Goal: Task Accomplishment & Management: Complete application form

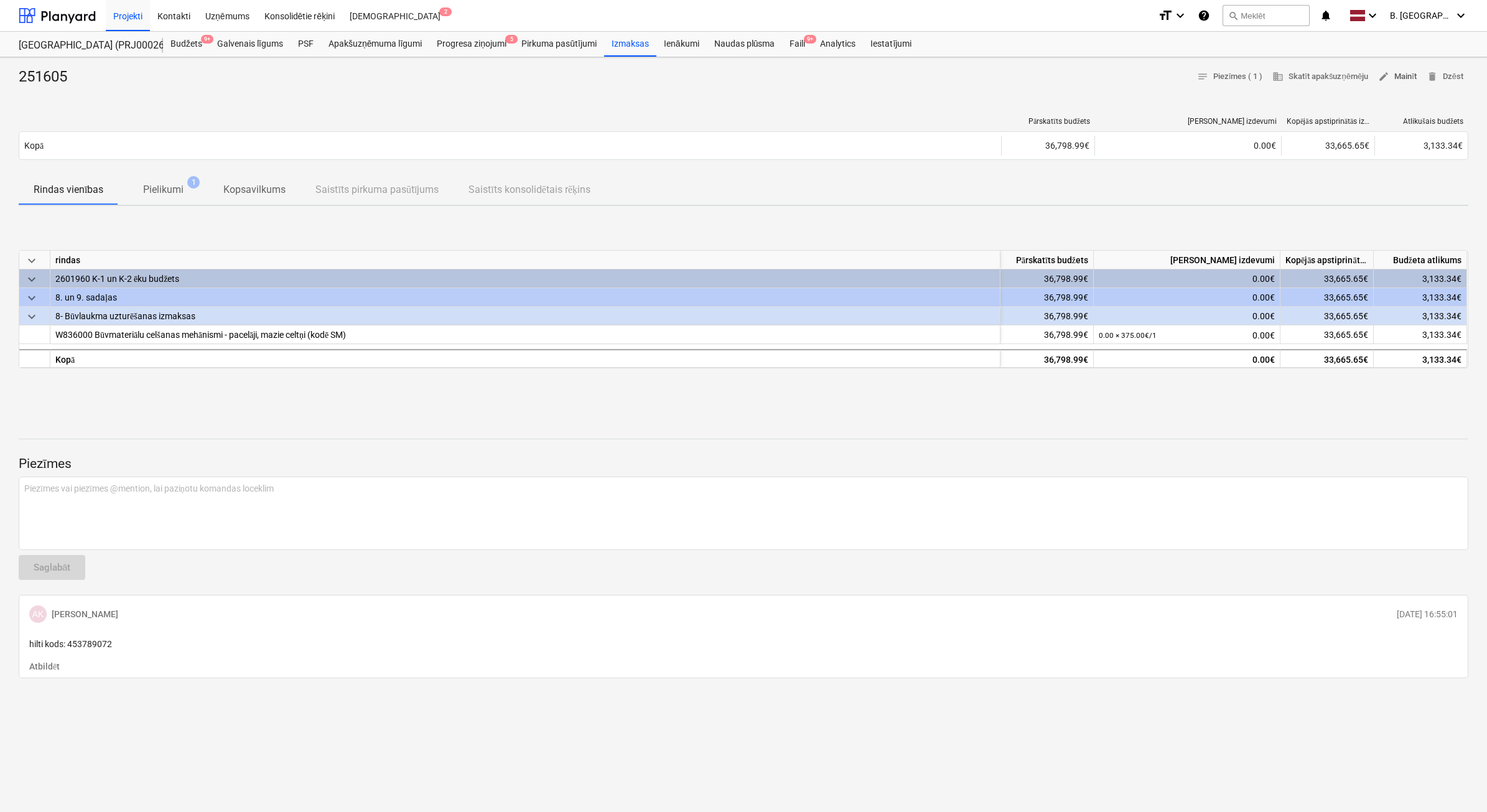
click at [1397, 70] on span "edit Mainīt" at bounding box center [1397, 77] width 38 height 14
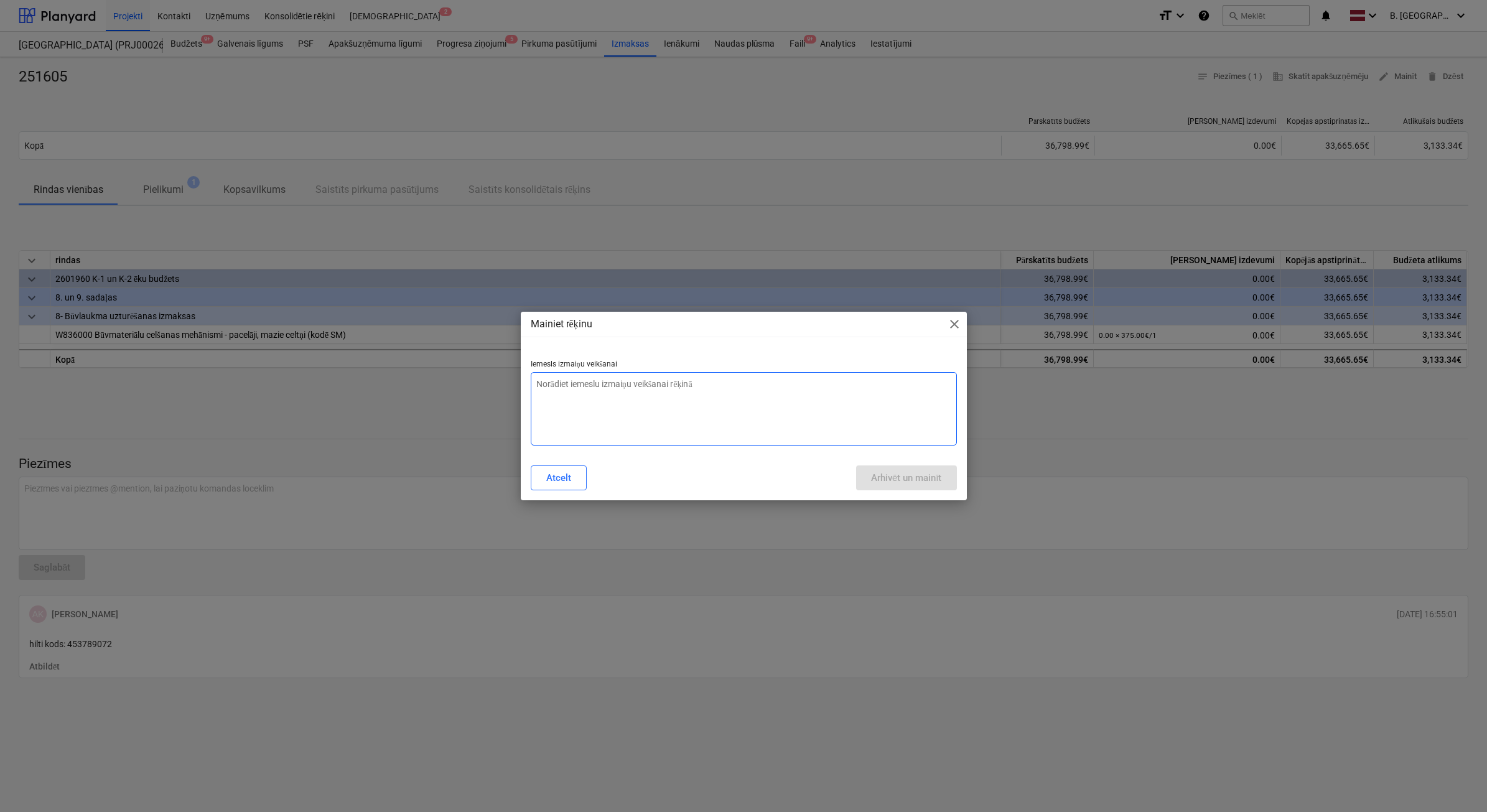
type textarea "x"
click at [739, 420] on textarea at bounding box center [743, 409] width 426 height 74
type textarea "N"
type textarea "x"
type textarea "Ne"
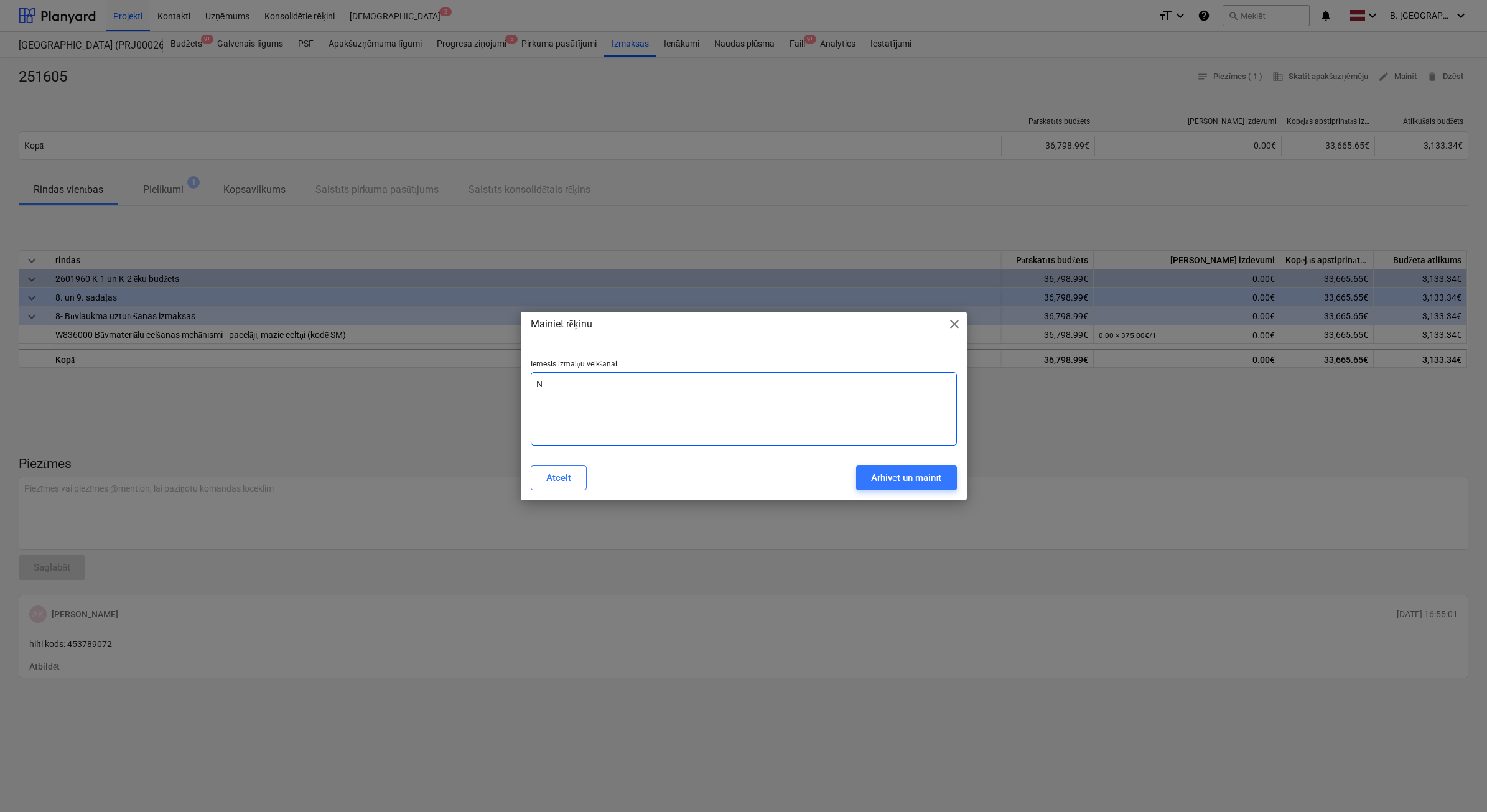
type textarea "x"
type textarea "Nep"
type textarea "x"
type textarea "Nepa"
type textarea "x"
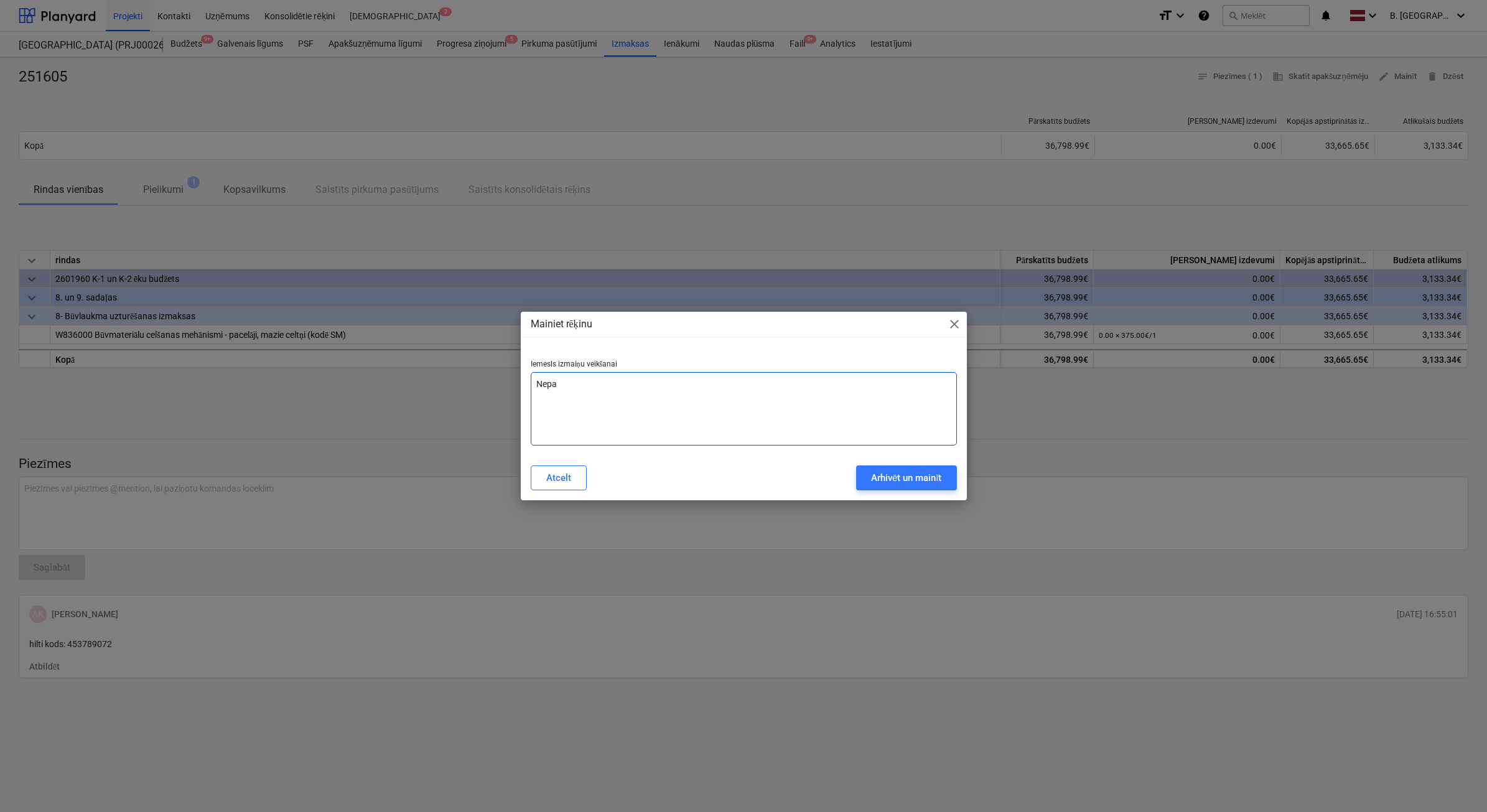
type textarea "Nepar"
type textarea "x"
type textarea "Nepare"
type textarea "x"
type textarea "Neparei"
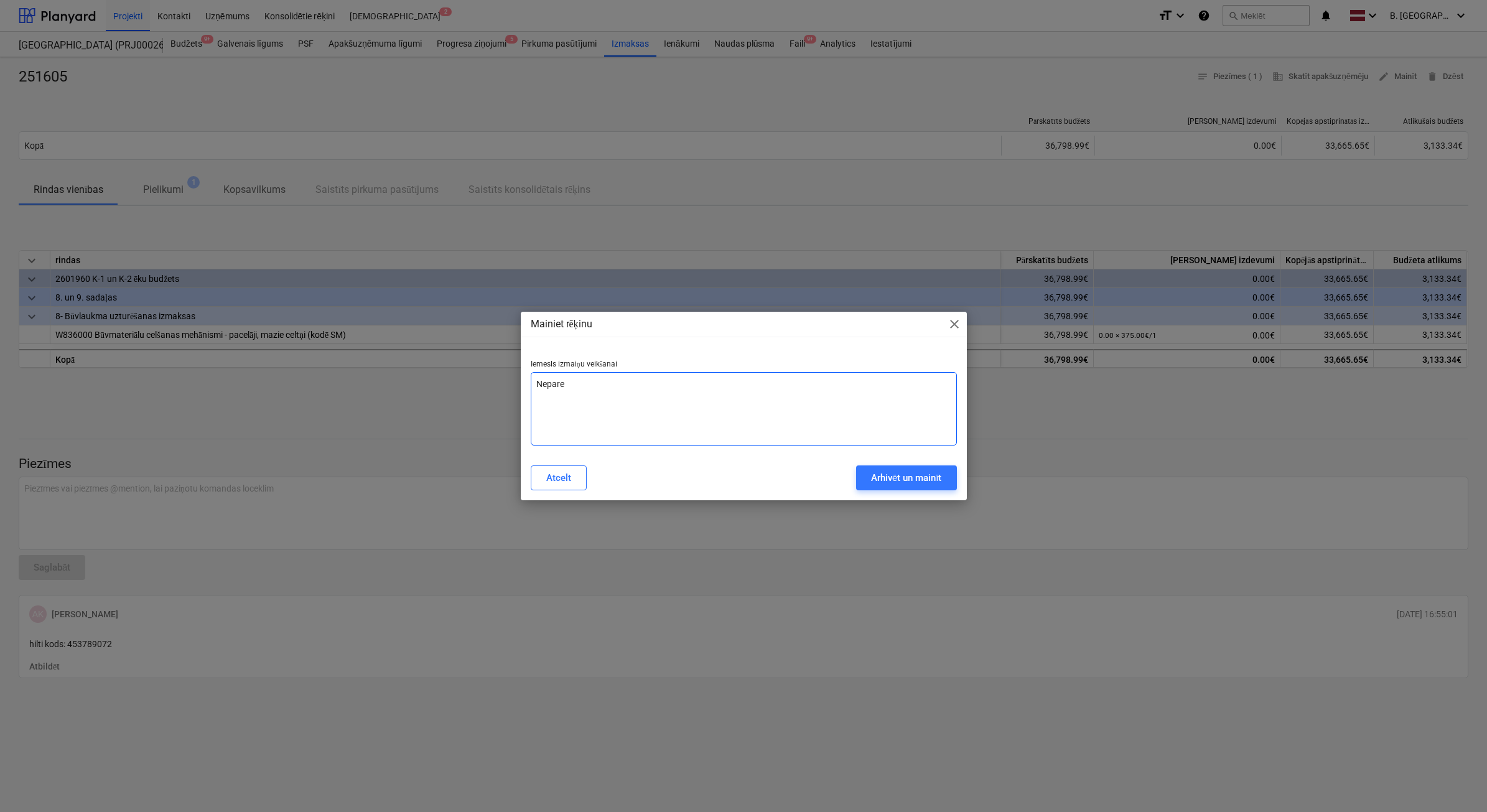
type textarea "x"
type textarea "Nepareiz"
type textarea "x"
type textarea "Nepareiza"
type textarea "x"
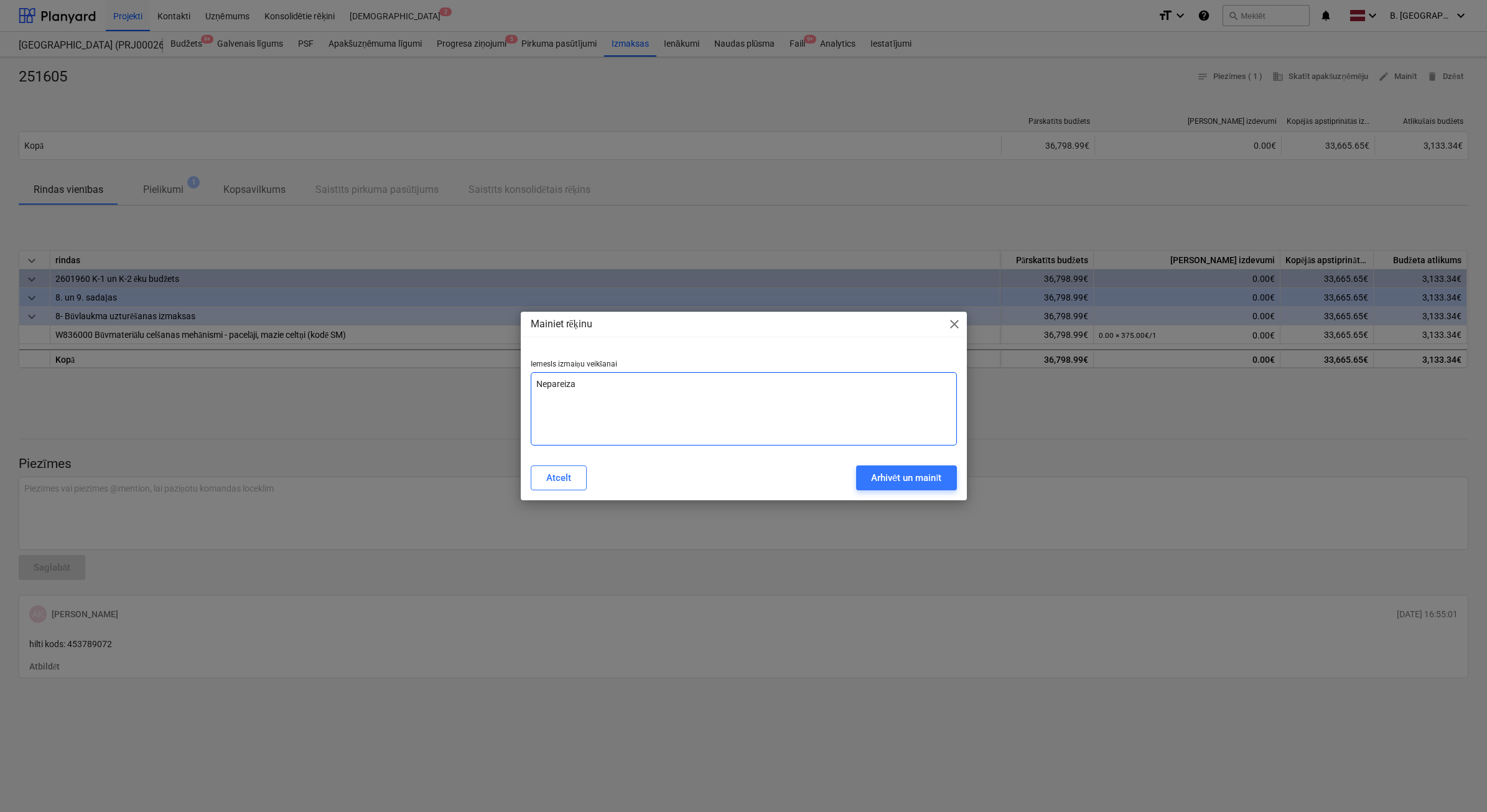
type textarea "Nepareiza"
type textarea "x"
type textarea "Nepareiza s"
type textarea "x"
type textarea "Nepareiza su"
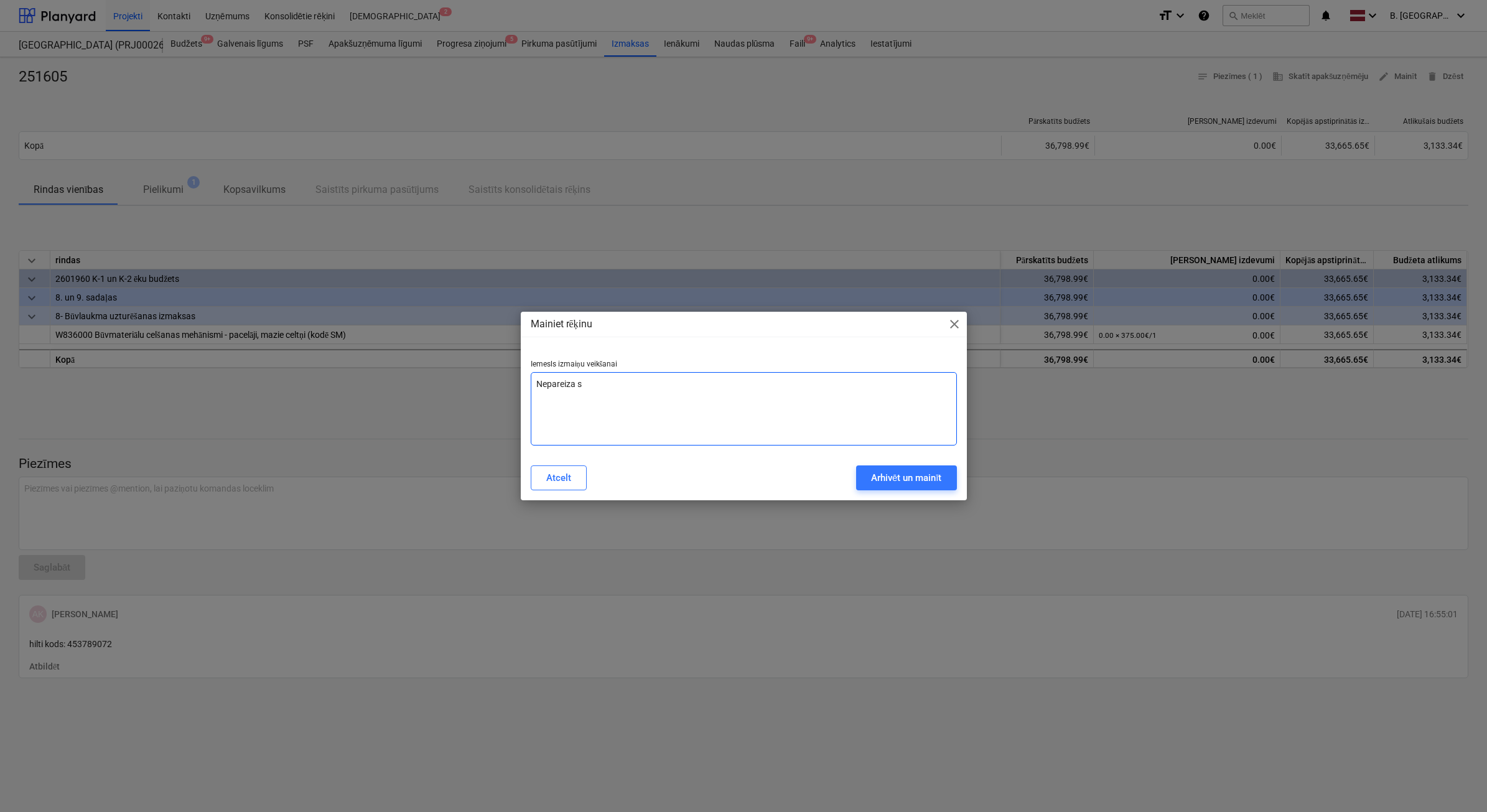
type textarea "x"
type textarea "Nepareiza sum"
type textarea "x"
type textarea "Nepareiza summ"
type textarea "x"
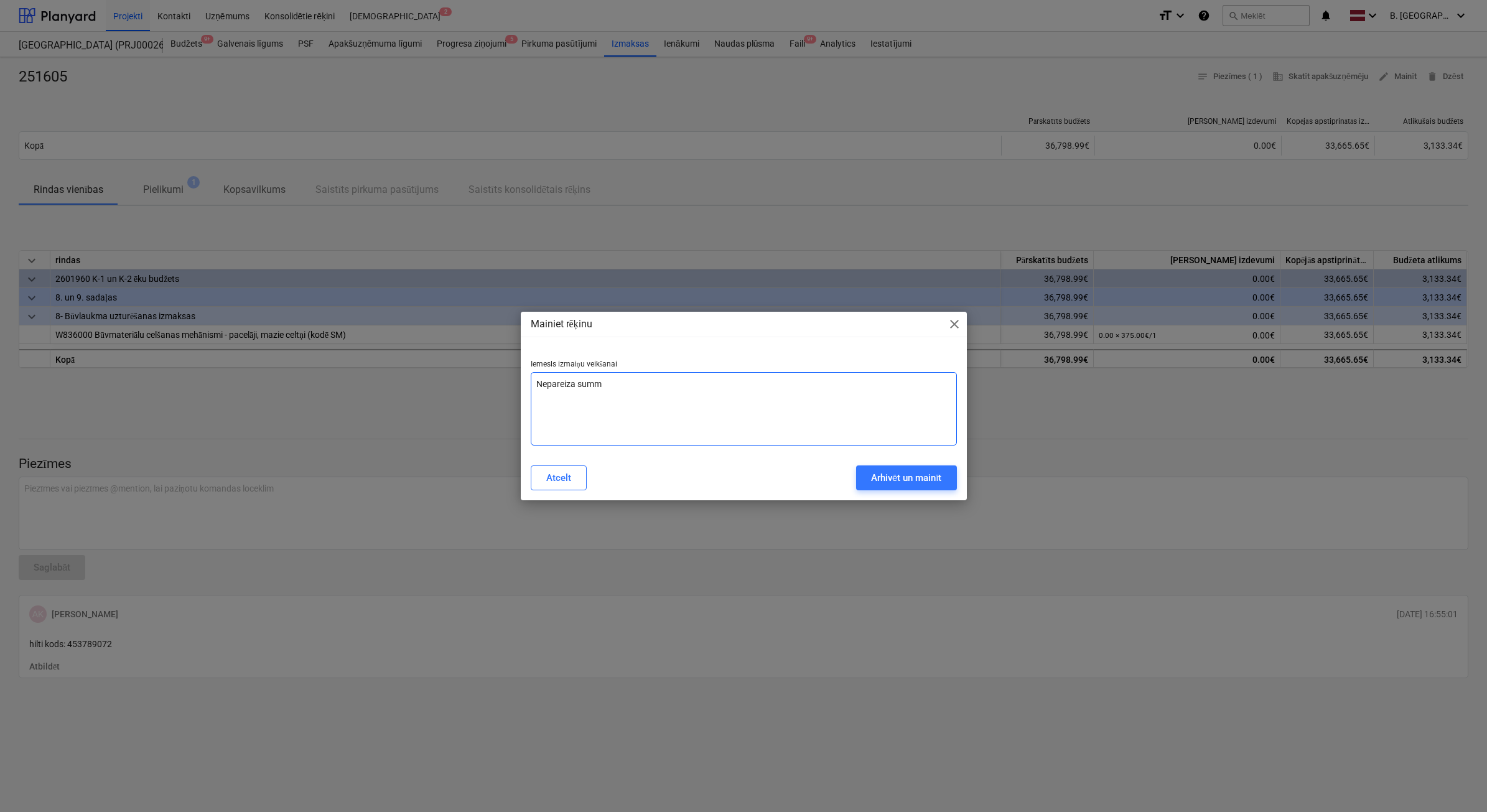
type textarea "Nepareiza summa"
type textarea "x"
type textarea "Nepareiza summa"
click at [907, 458] on div "Mainiet rēķinu close Iemesls izmaiņu veikšanai Nepareiza summa Atcelt Arhivēt u…" at bounding box center [744, 406] width 446 height 189
click at [909, 467] on button "Arhivēt un mainīt" at bounding box center [906, 478] width 101 height 25
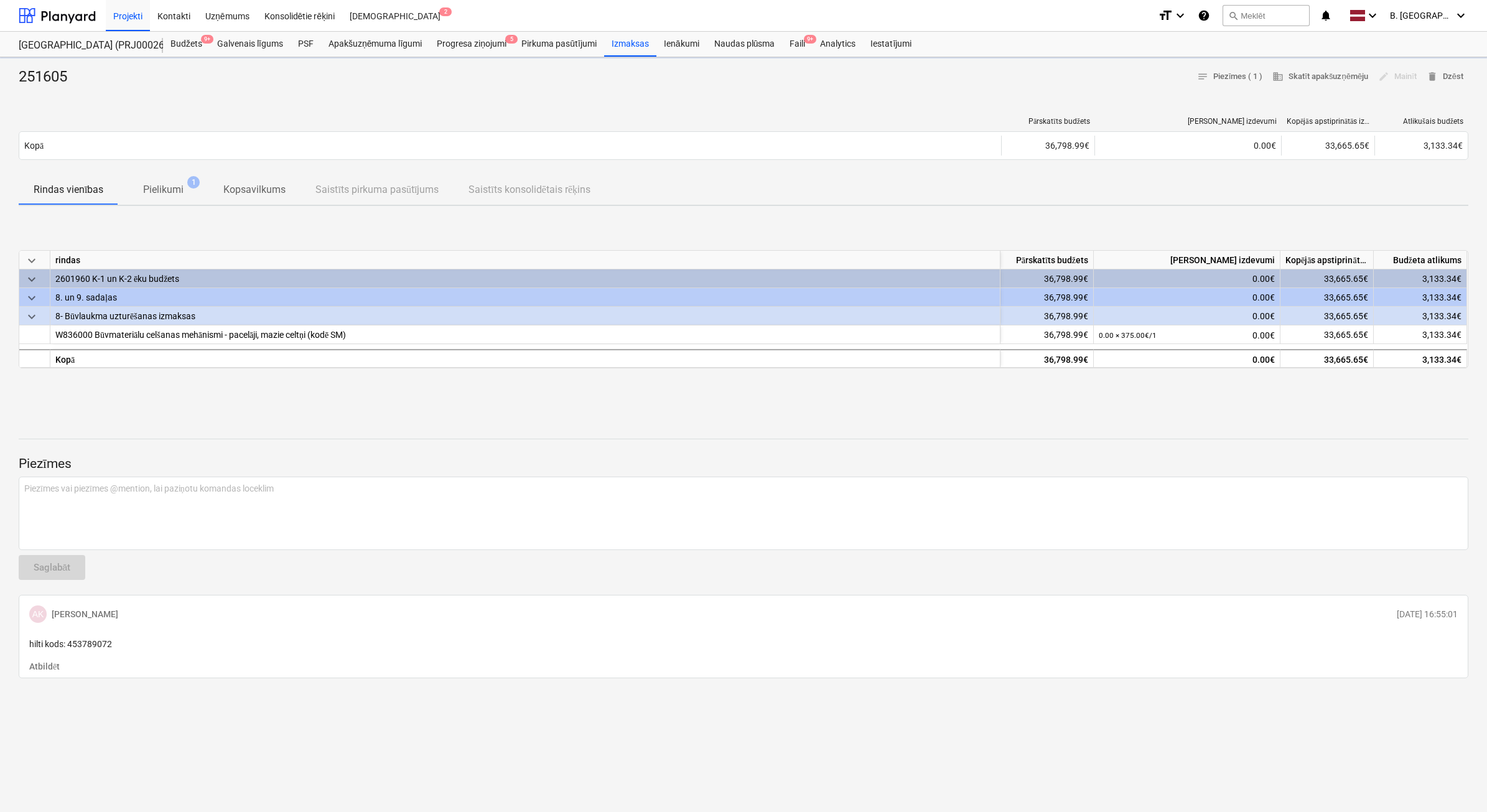
type textarea "x"
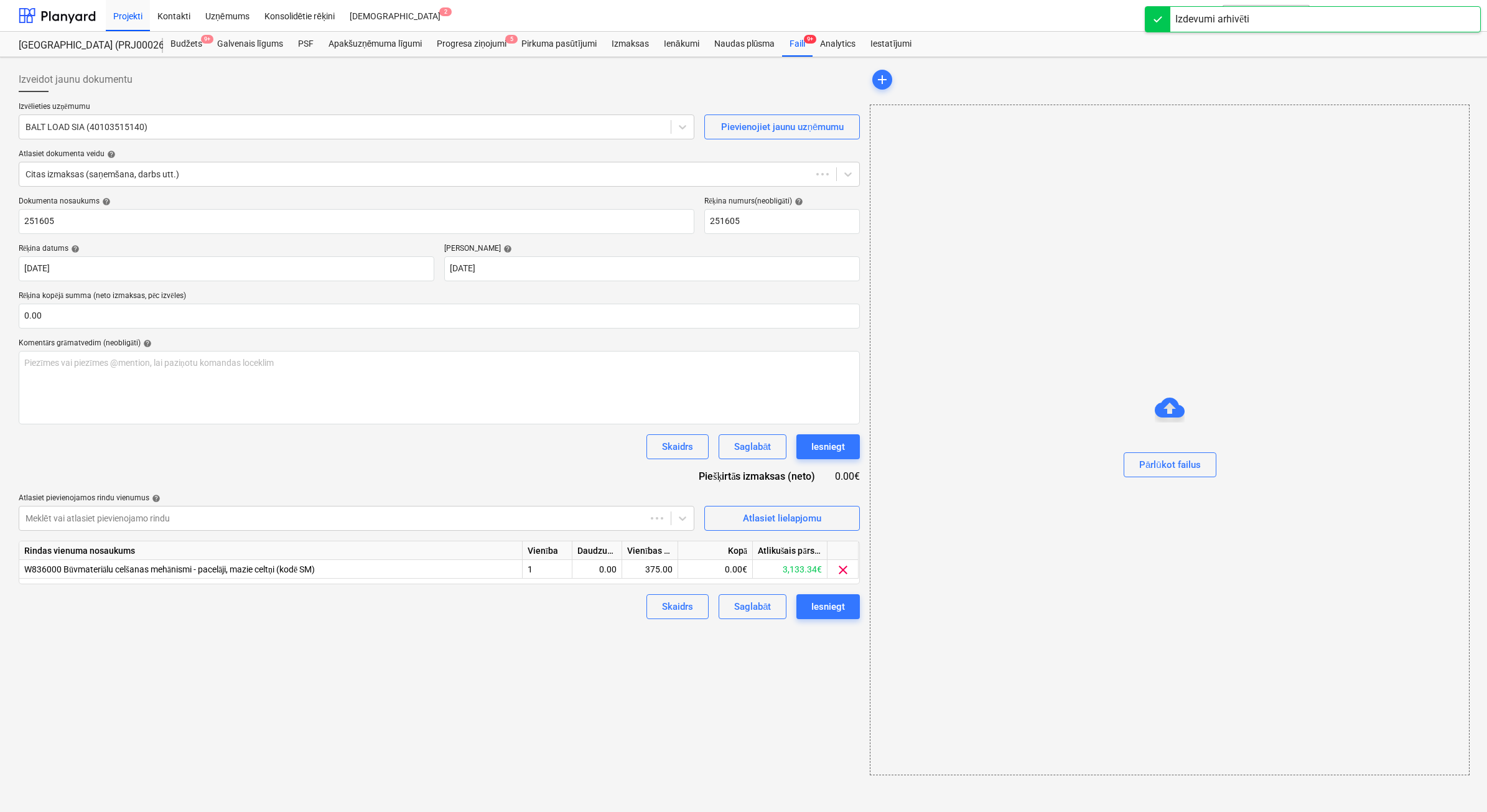
type input "251605"
type input "[DATE]"
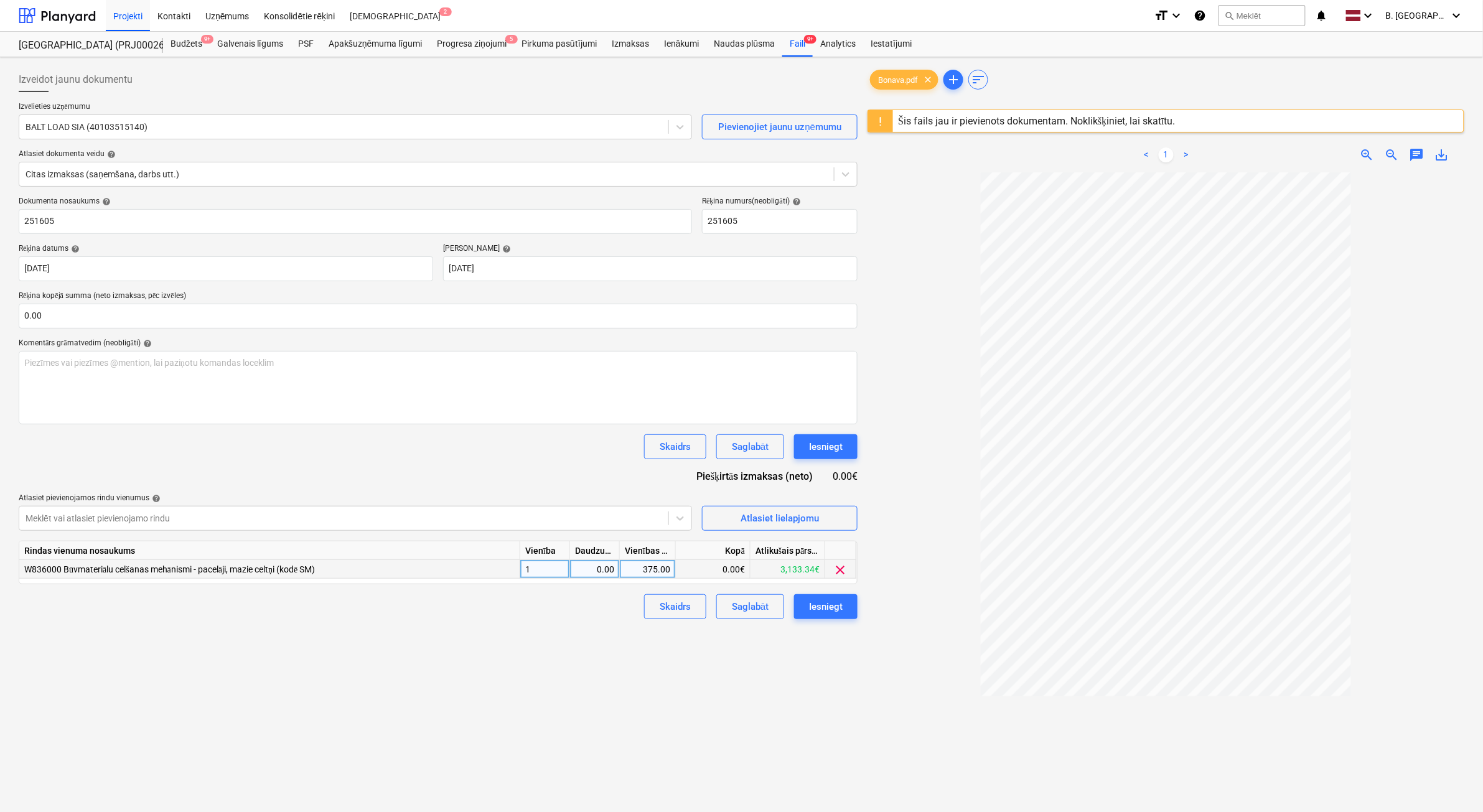
click at [587, 563] on div "0.00" at bounding box center [594, 569] width 39 height 18
type input "1"
click at [838, 606] on div "Iesniegt" at bounding box center [826, 606] width 34 height 16
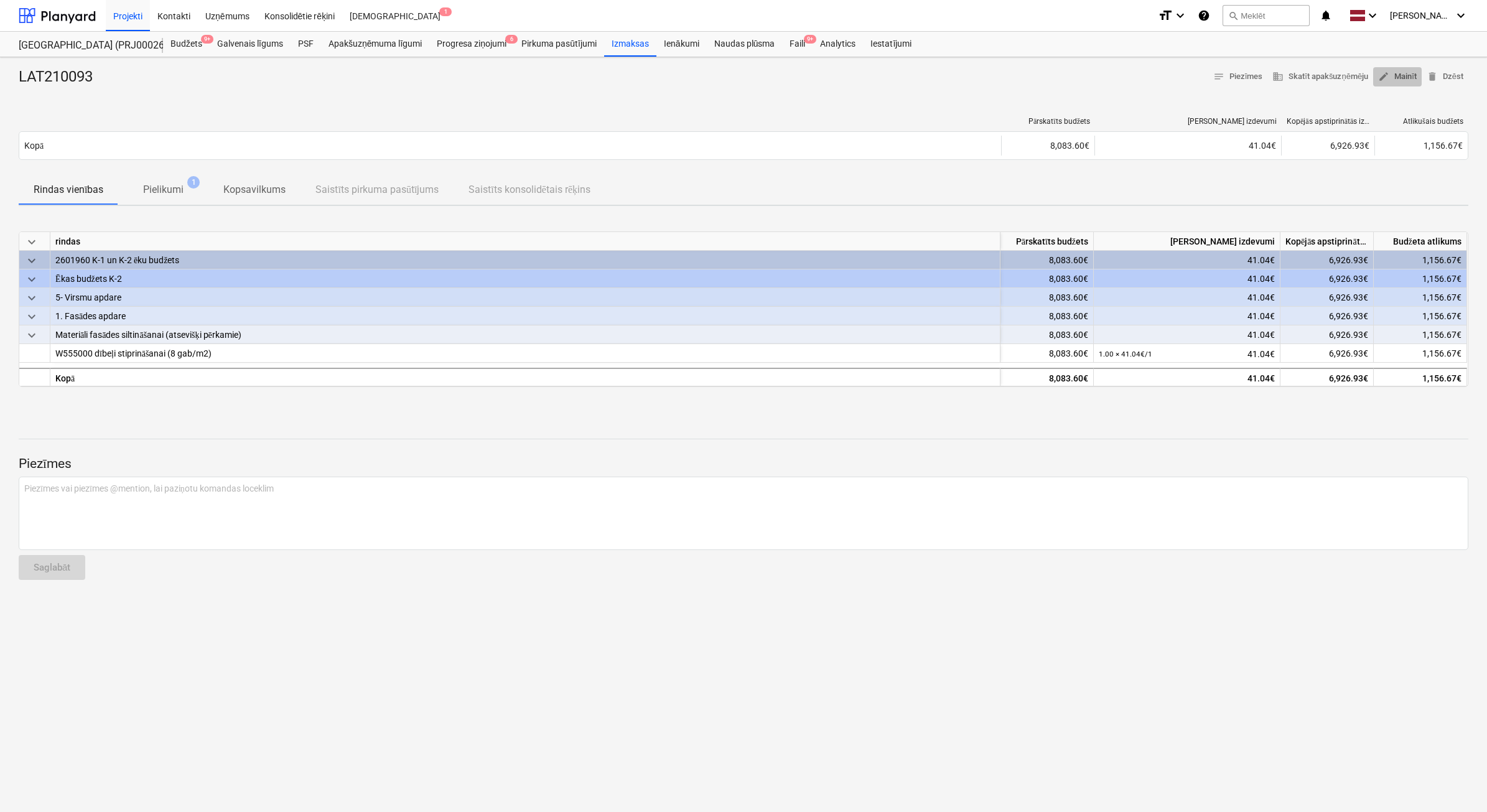
click at [1399, 84] on button "edit Mainīt" at bounding box center [1397, 77] width 49 height 19
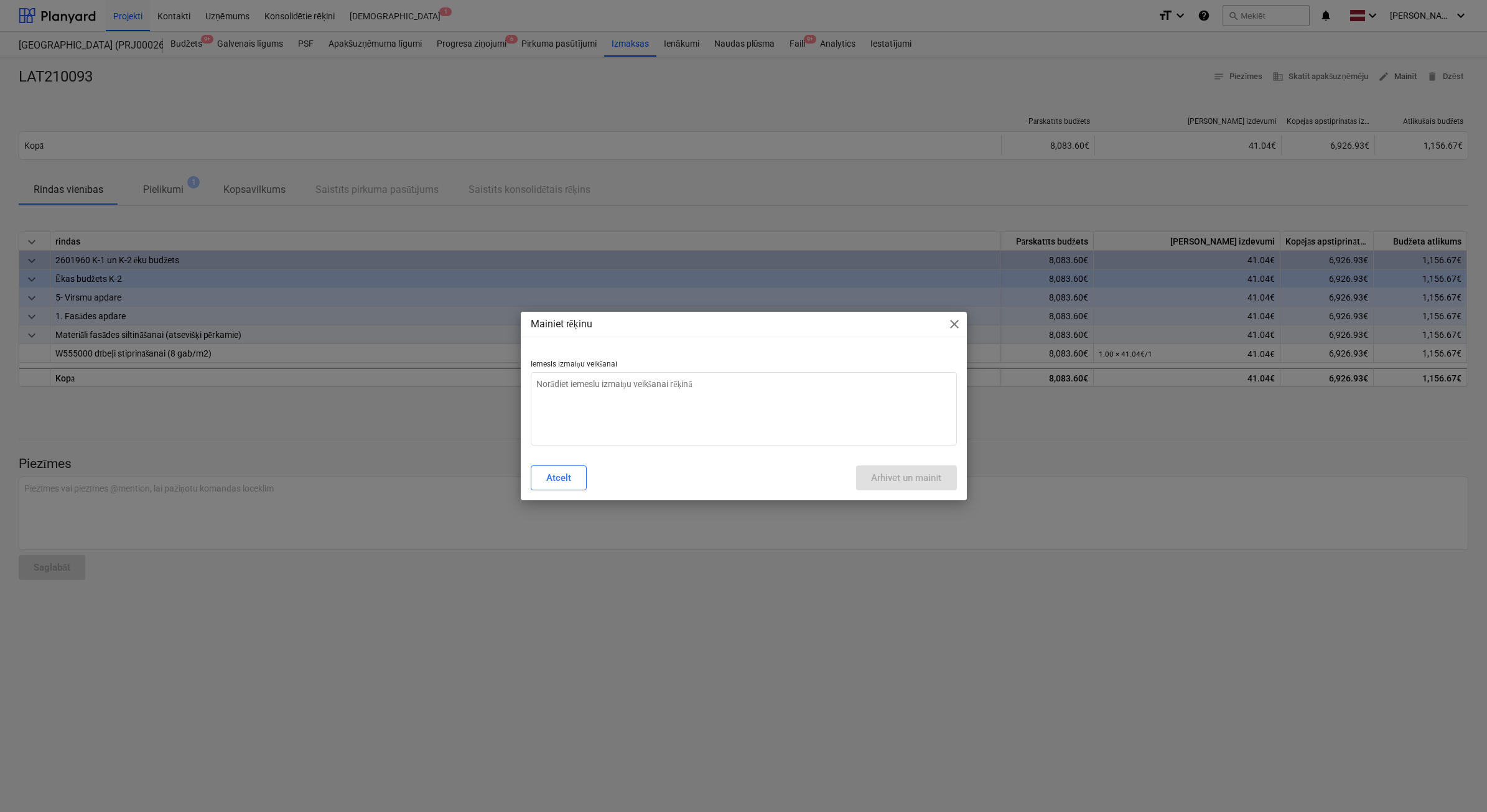
type textarea "x"
click at [710, 394] on textarea at bounding box center [743, 409] width 426 height 74
type textarea "N"
type textarea "x"
type textarea "Ne"
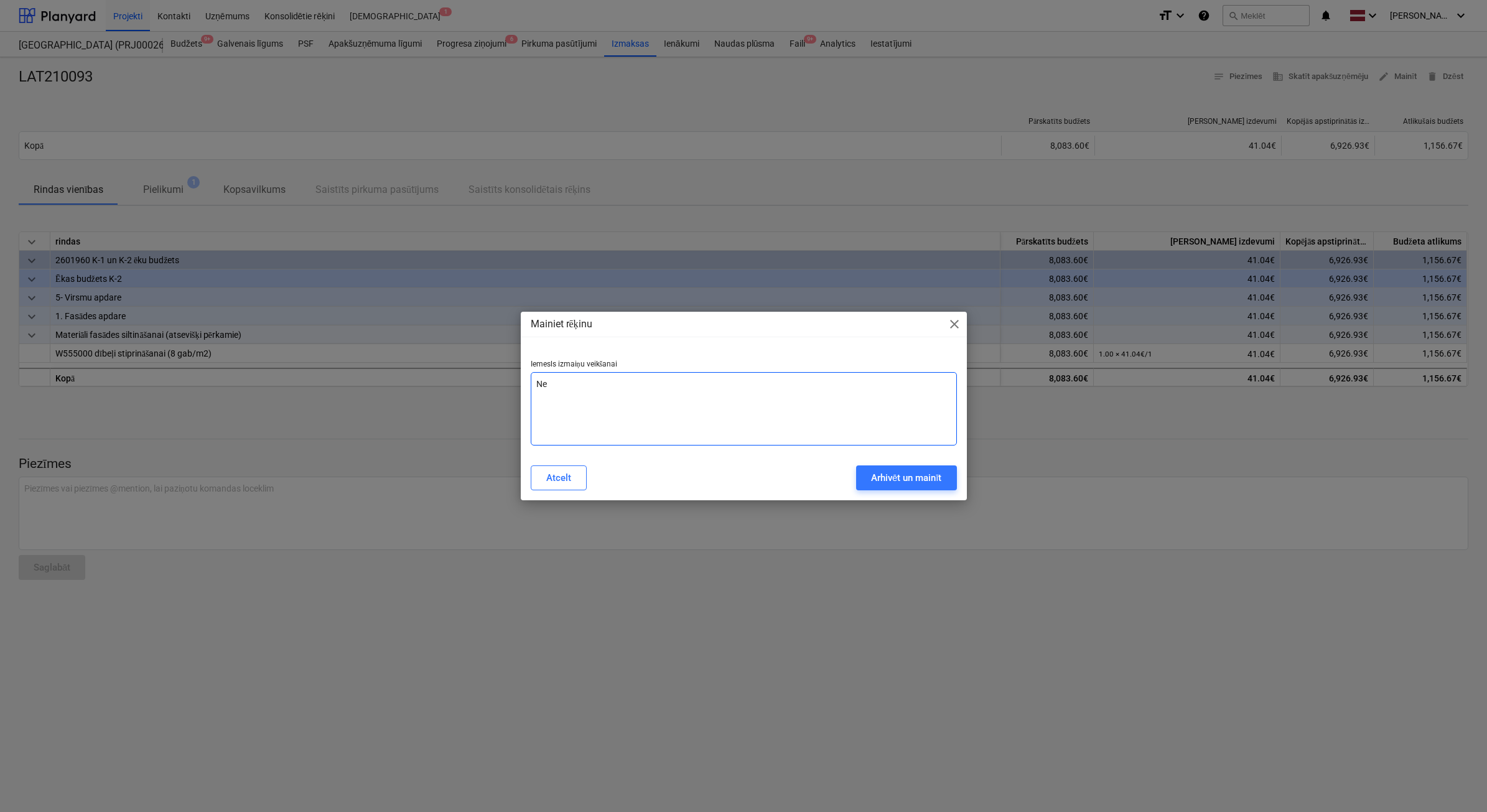
type textarea "x"
type textarea "Nep"
type textarea "x"
type textarea "Nepa"
type textarea "x"
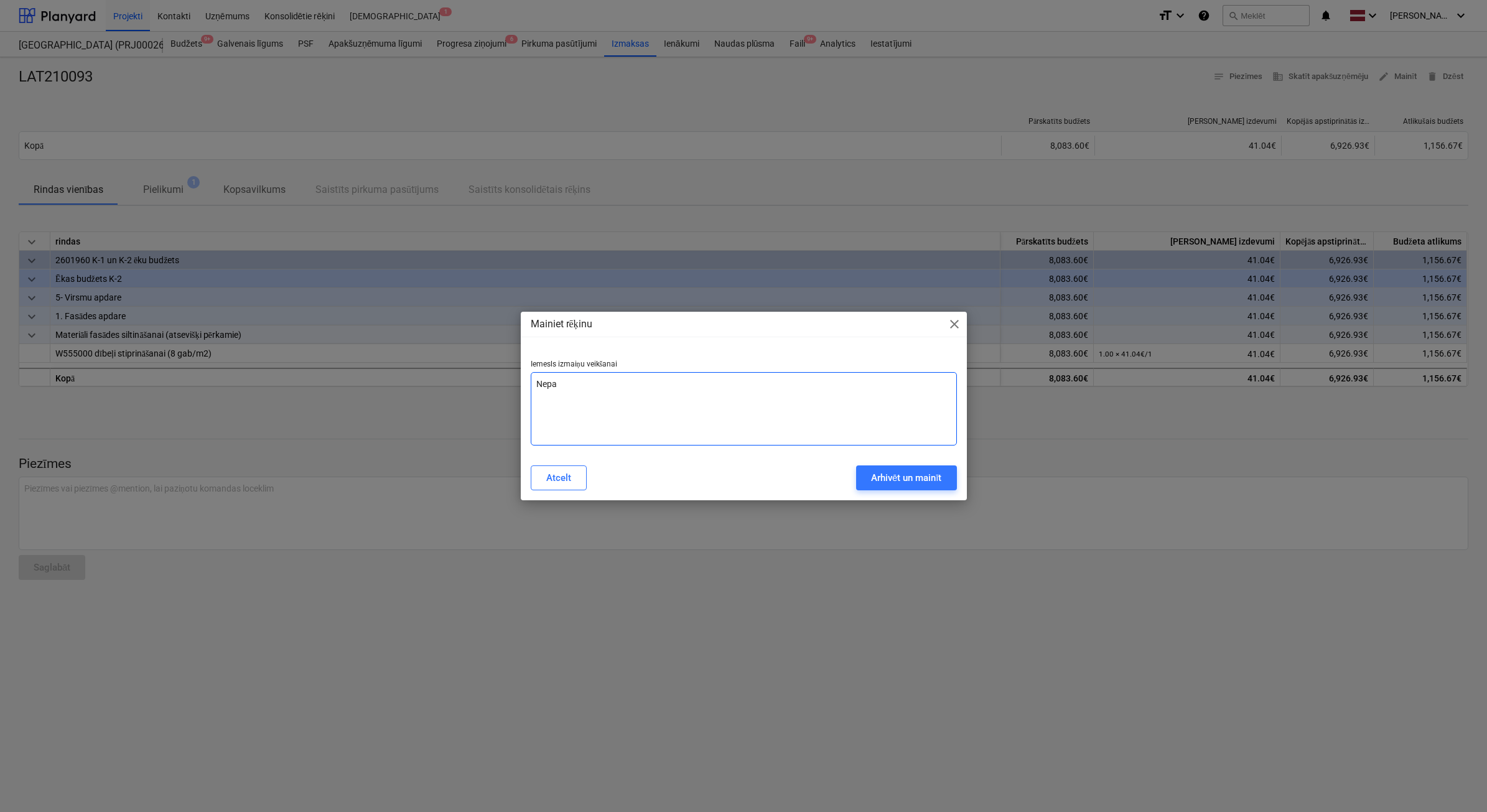
type textarea "Nepar"
type textarea "x"
type textarea "Nepare"
type textarea "x"
type textarea "Neparei"
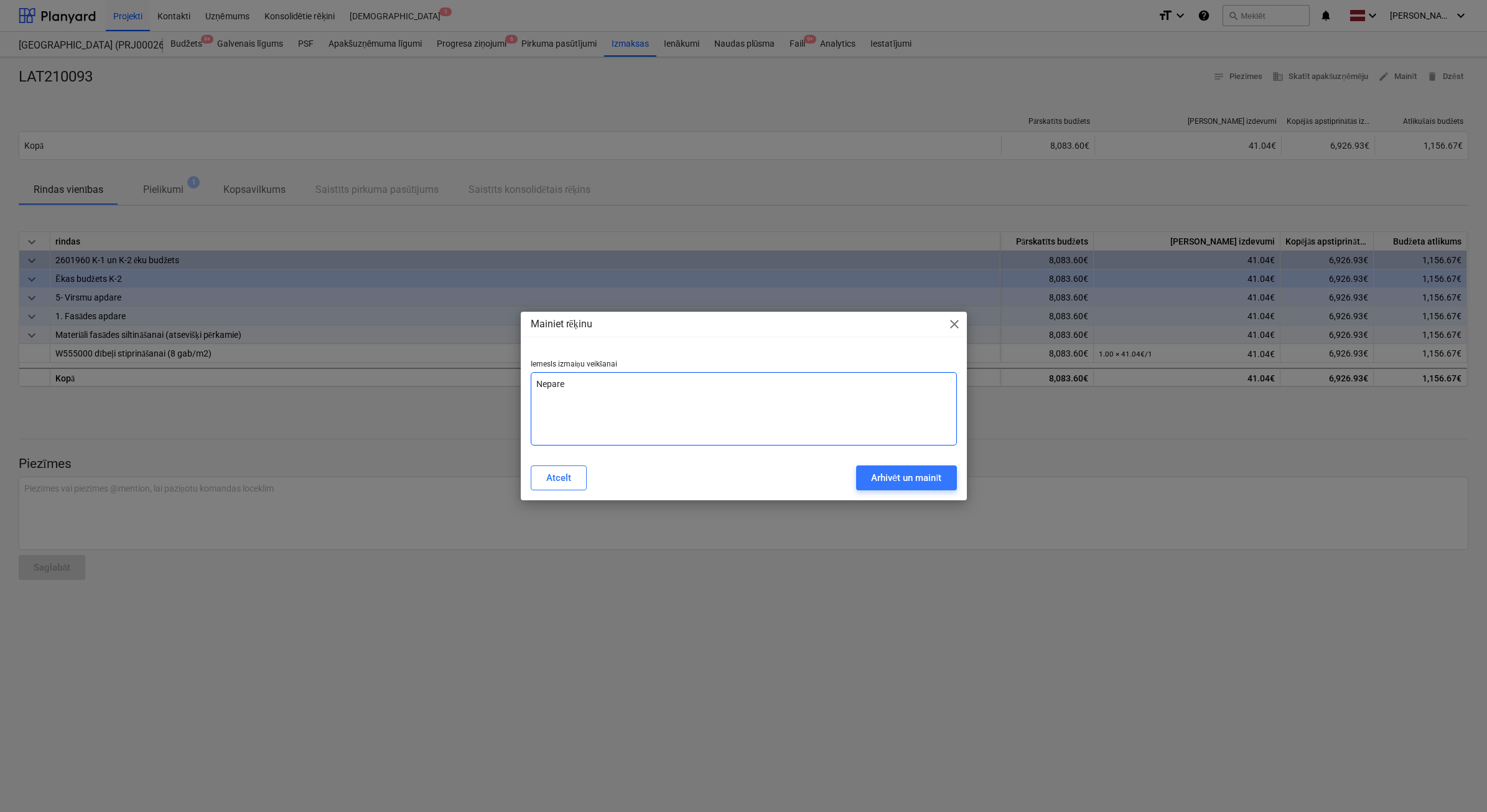
type textarea "x"
type textarea "Nepareiz"
type textarea "x"
type textarea "Nepareiza"
type textarea "x"
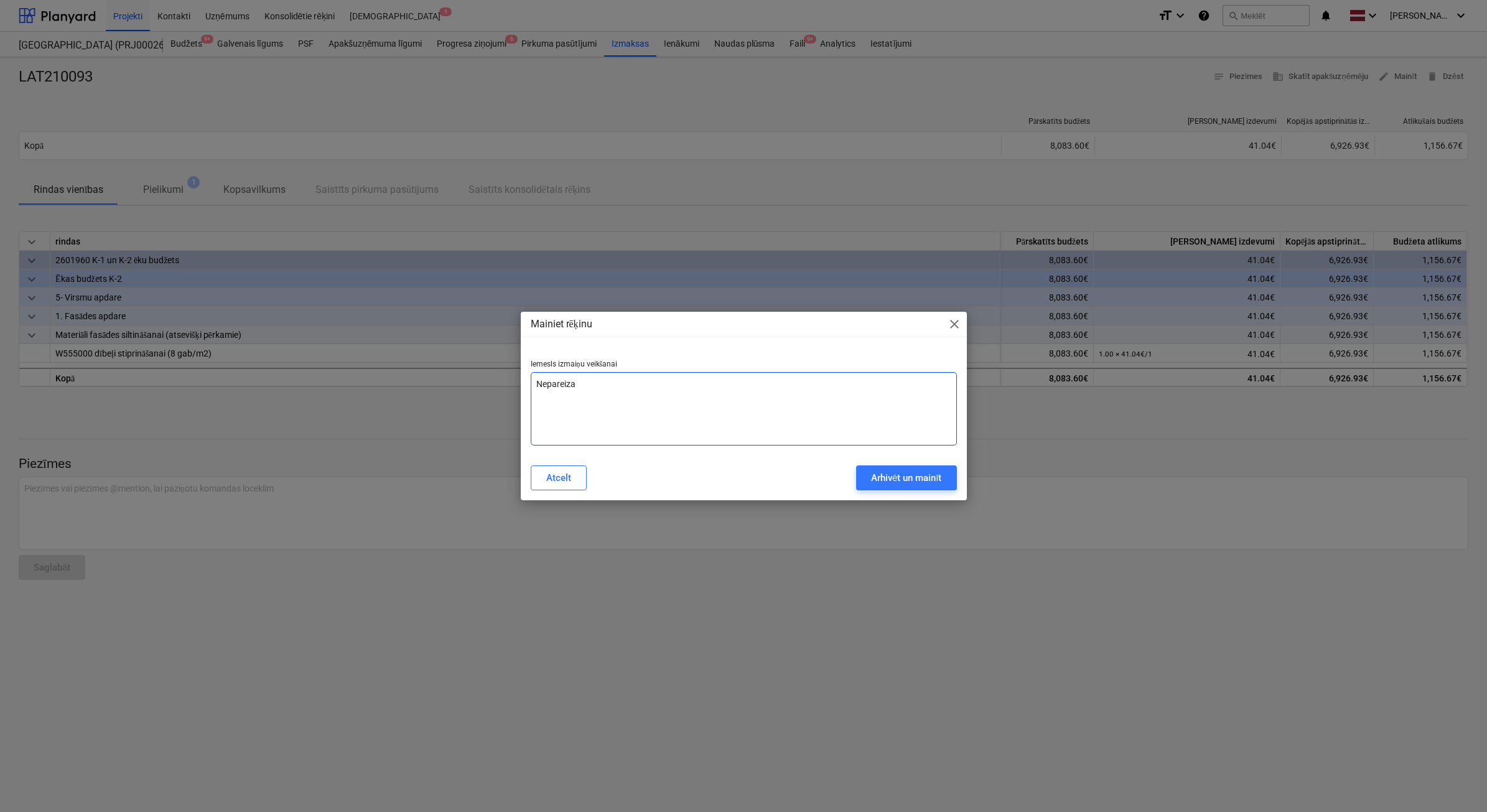
type textarea "Nepareiza"
type textarea "x"
type textarea "Nepareiza s"
type textarea "x"
type textarea "Nepareiza su"
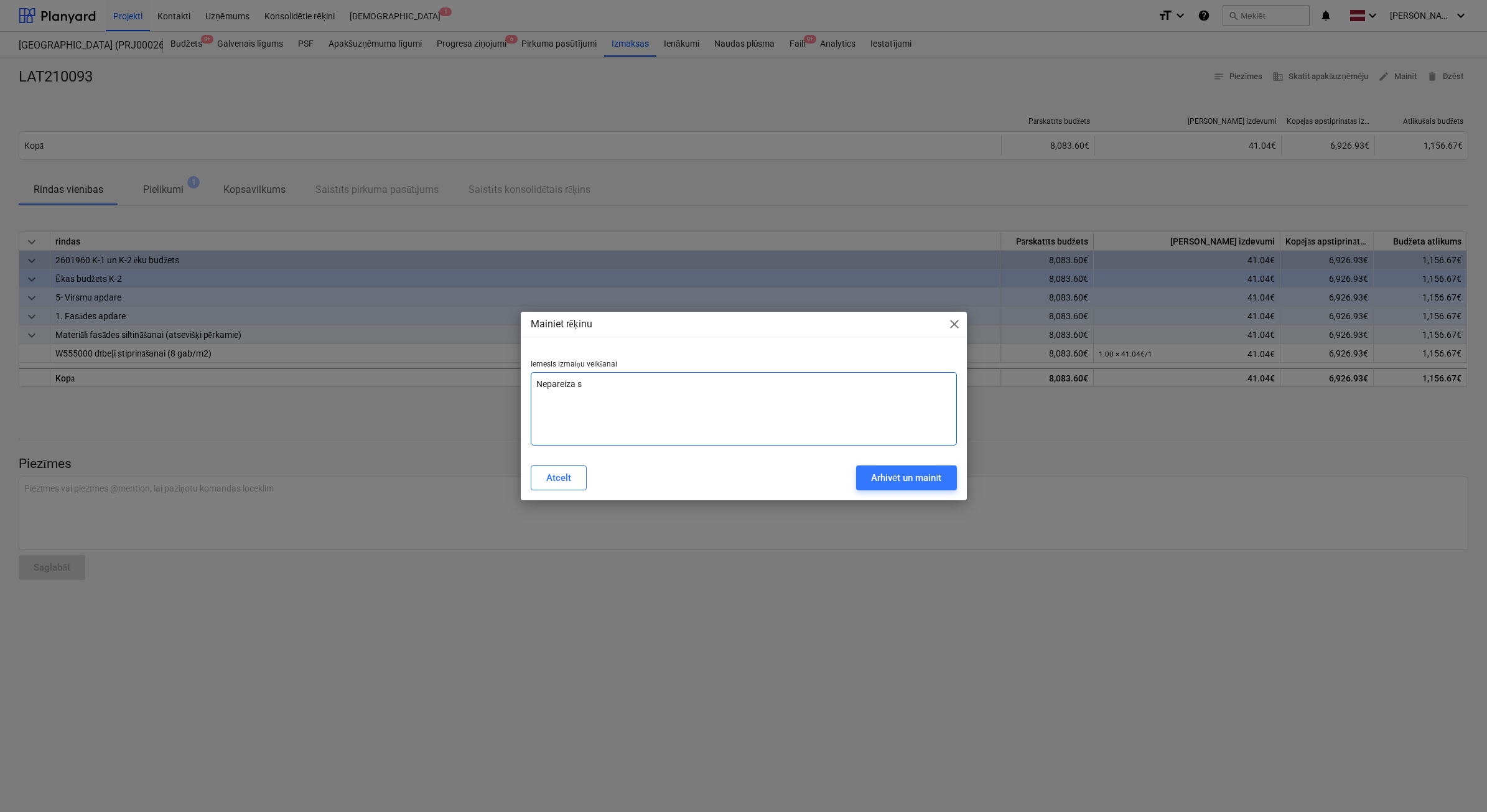
type textarea "x"
type textarea "Nepareiza sum"
type textarea "x"
type textarea "Nepareiza summ"
type textarea "x"
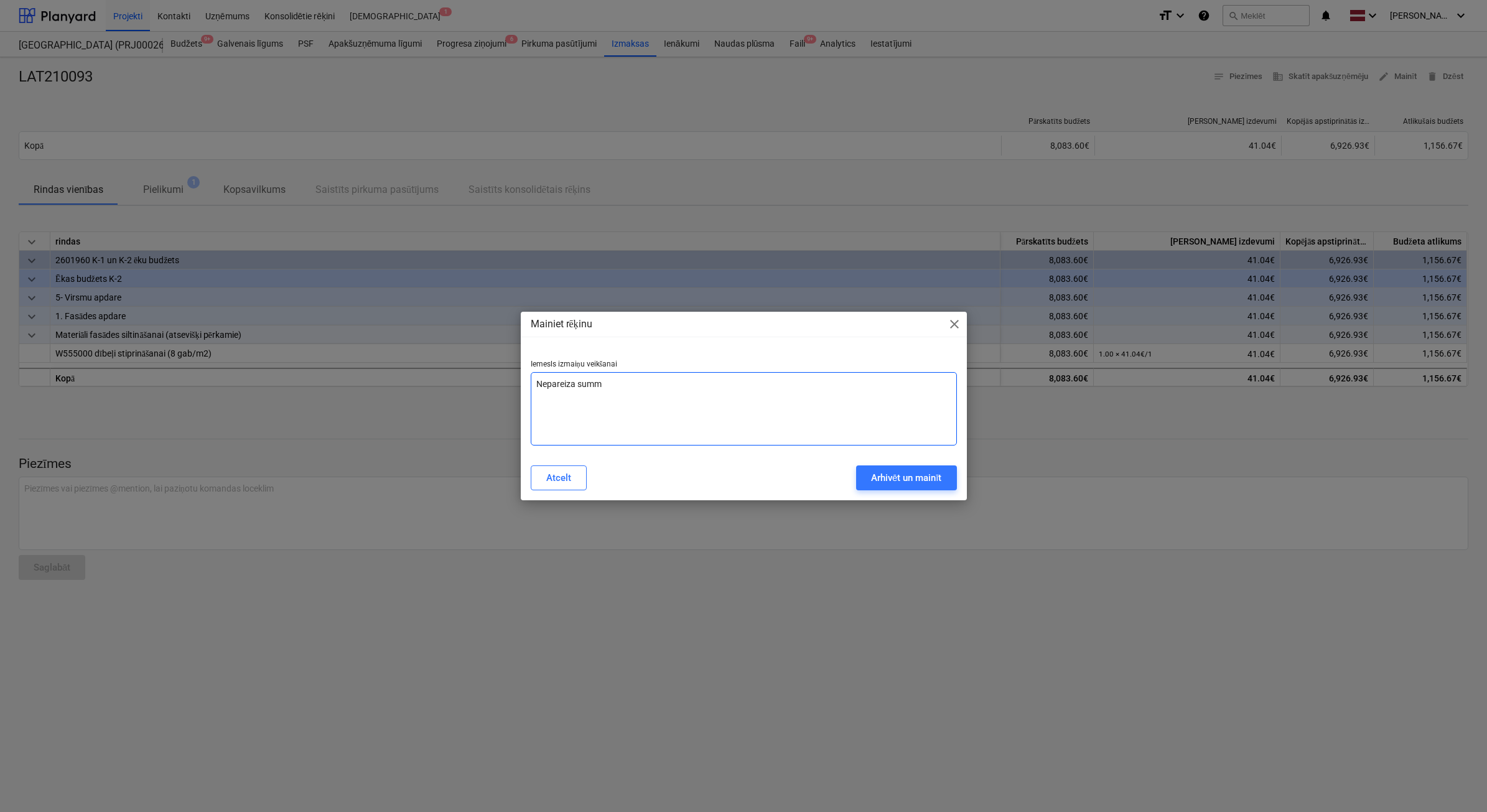
type textarea "Nepareiza summa"
type textarea "x"
type textarea "Nepareiza summa"
click at [894, 480] on div "Arhivēt un mainīt" at bounding box center [907, 478] width 71 height 16
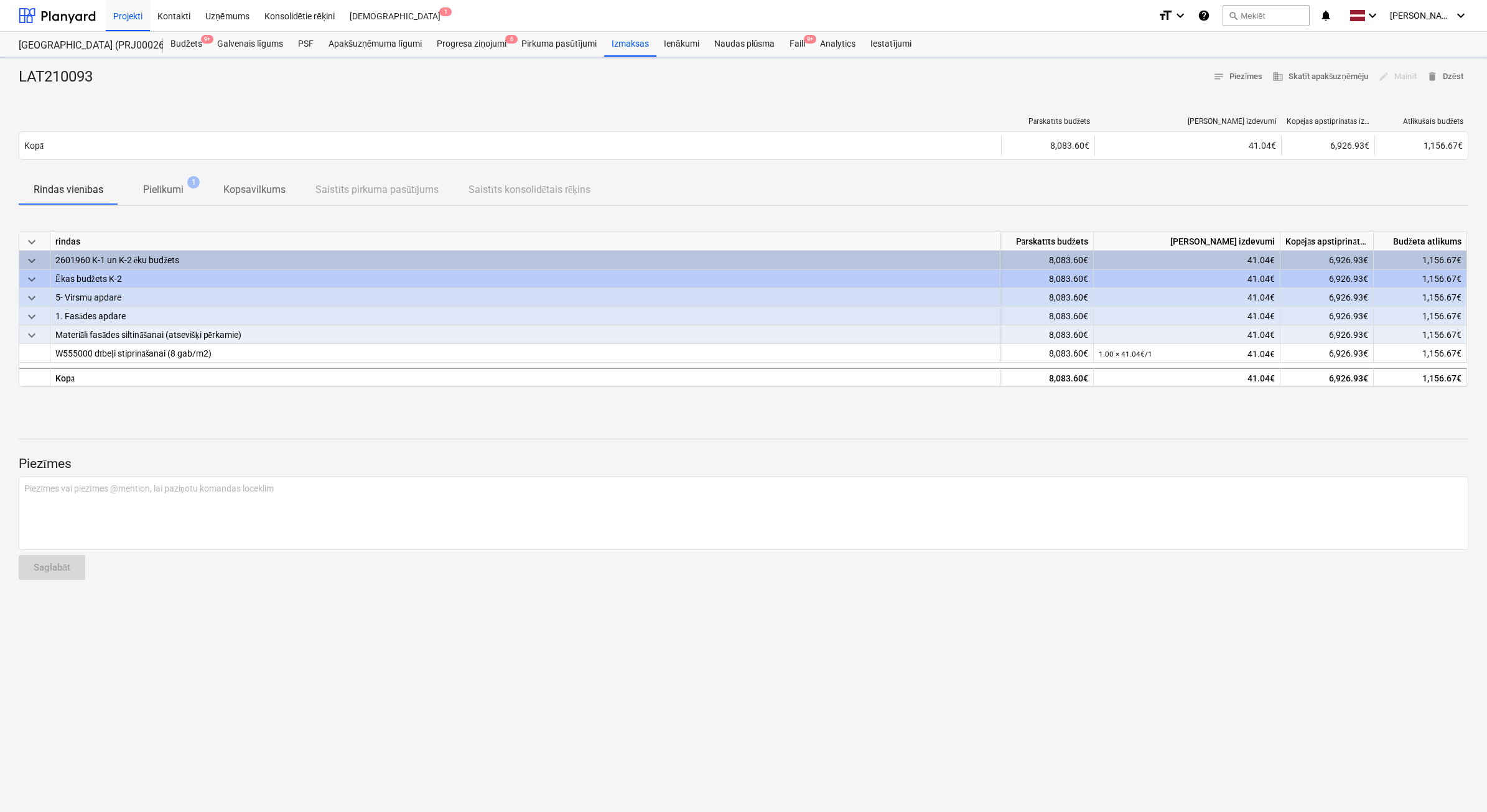
type textarea "x"
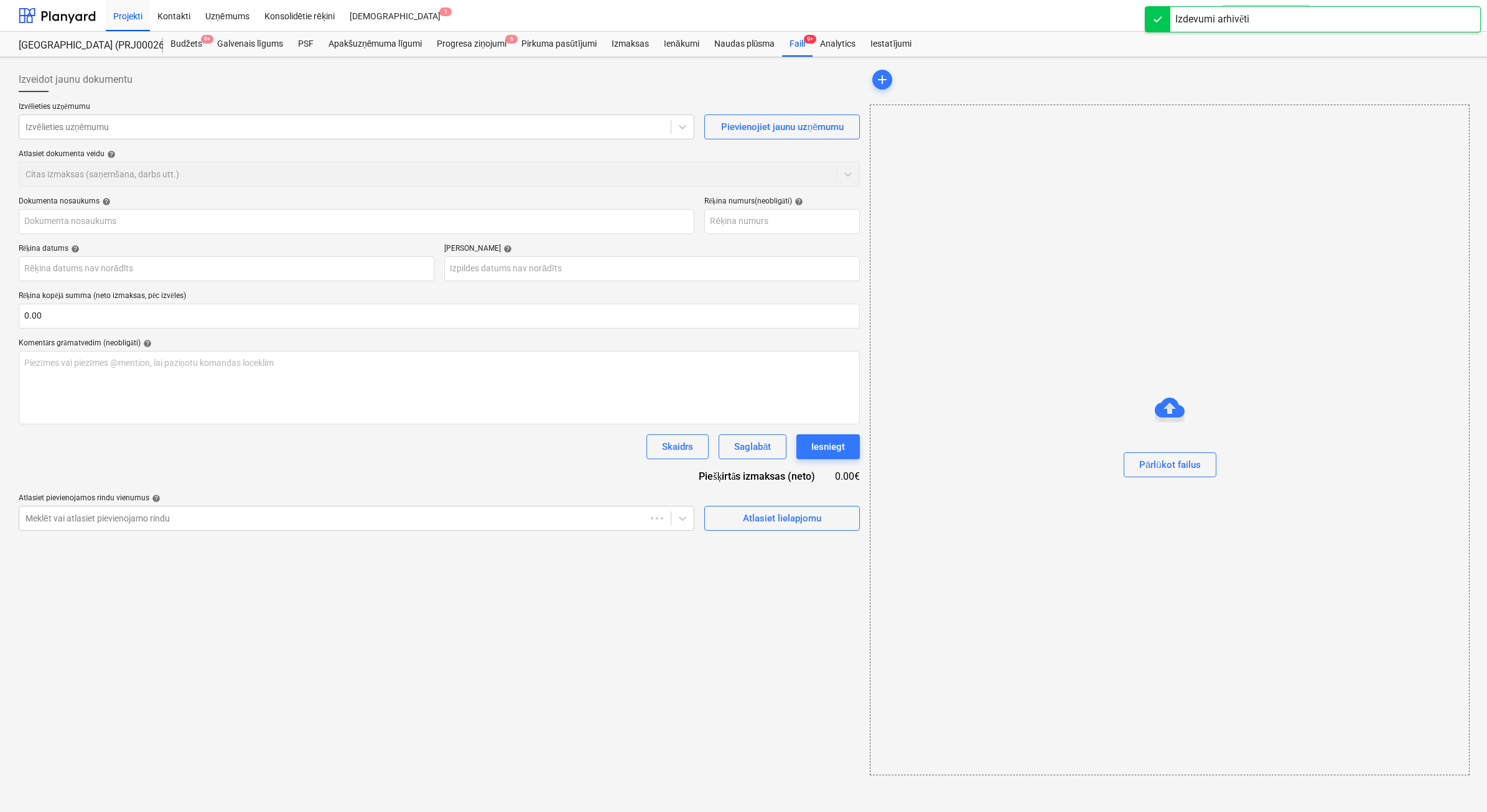
type input "LAT210093"
type input "[DATE]"
type input "17 Nov 2025"
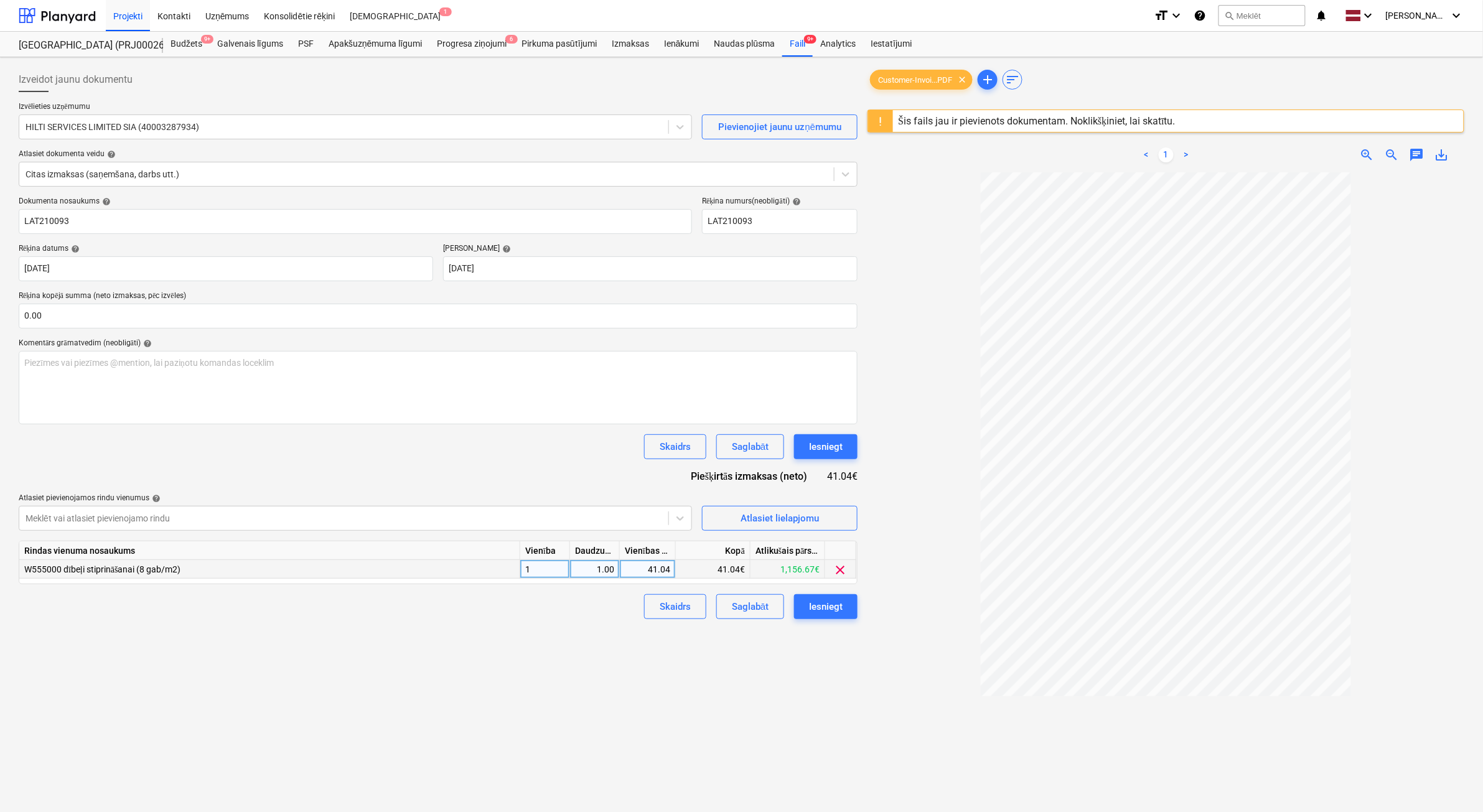
click at [643, 573] on div "41.04" at bounding box center [647, 569] width 45 height 18
click at [657, 568] on input "41.04" at bounding box center [648, 569] width 56 height 18
click at [657, 566] on input "41.04" at bounding box center [648, 569] width 56 height 18
type input "52.04"
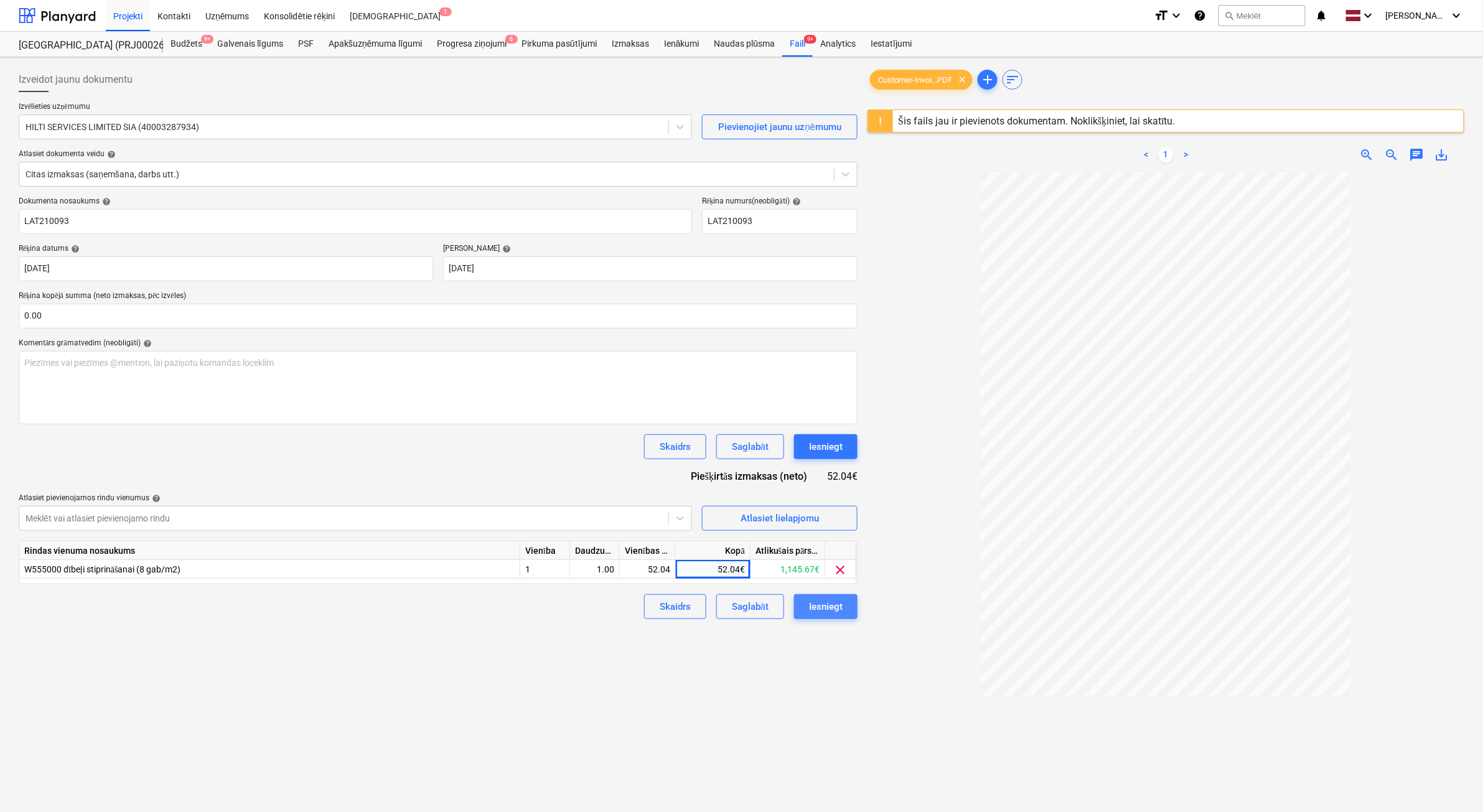
click at [827, 601] on div "Iesniegt" at bounding box center [826, 606] width 34 height 16
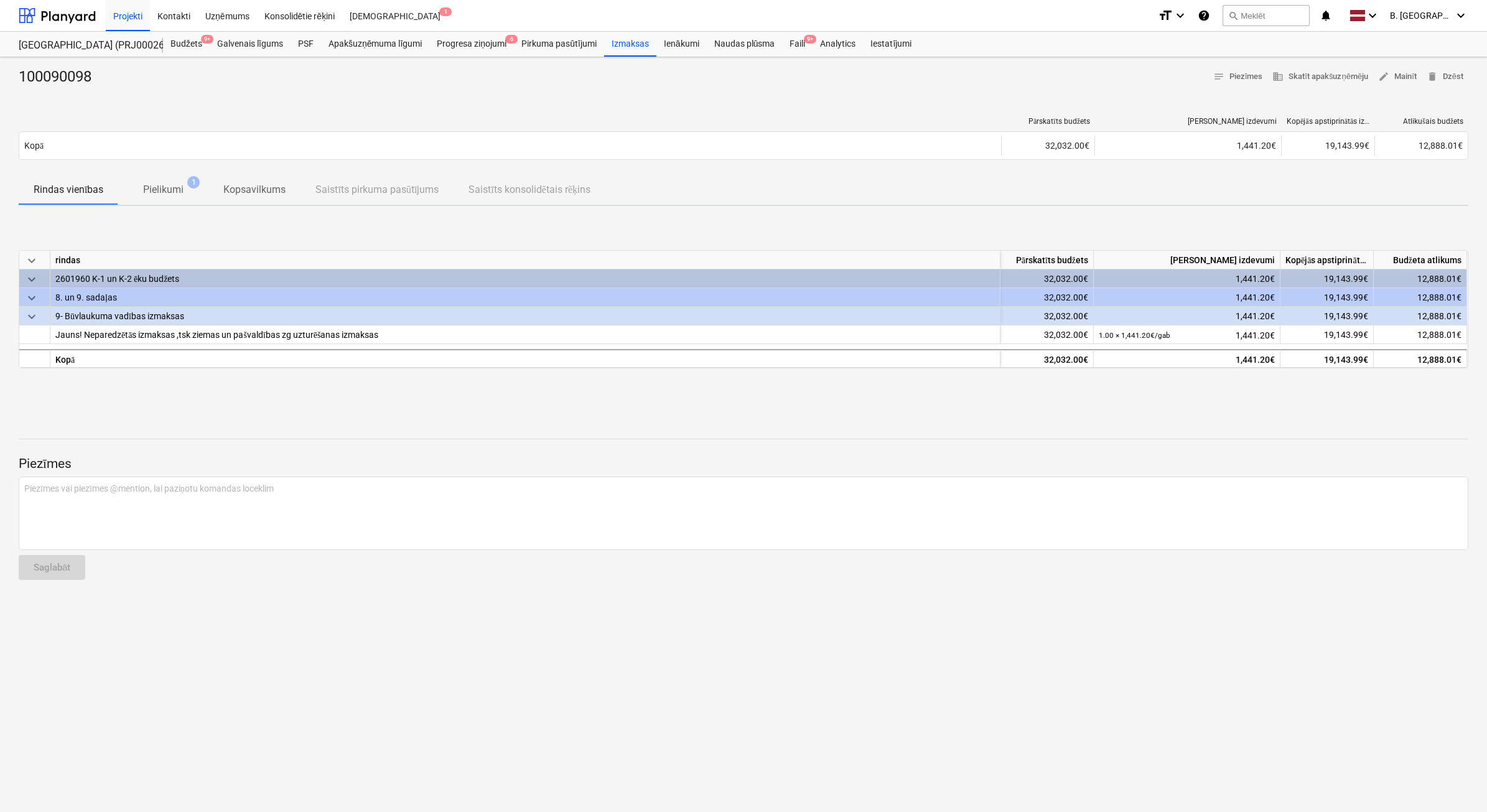
click at [156, 191] on p "Pielikumi" at bounding box center [163, 190] width 40 height 15
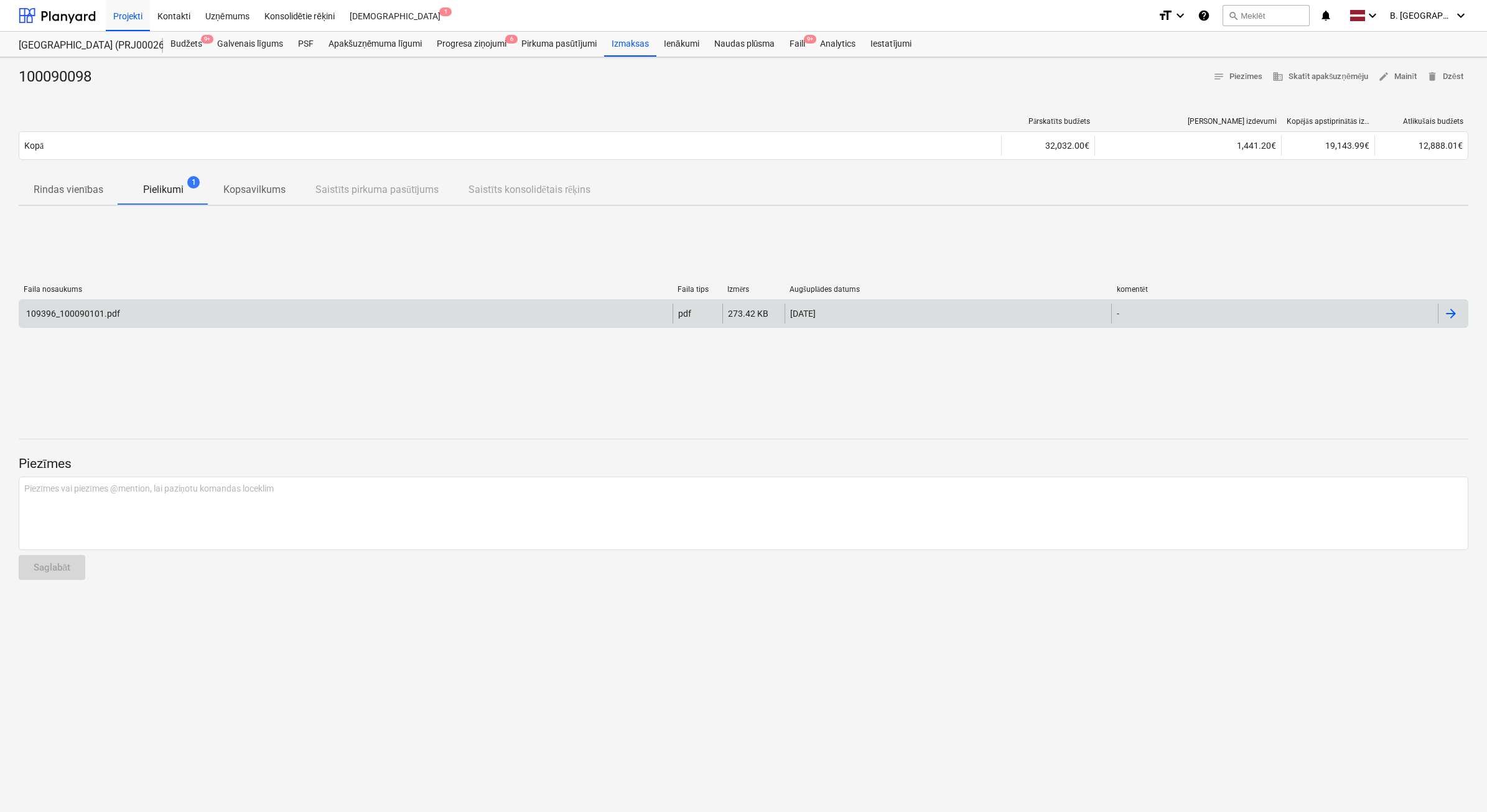
click at [601, 318] on div "109396_100090101.pdf" at bounding box center [346, 313] width 653 height 20
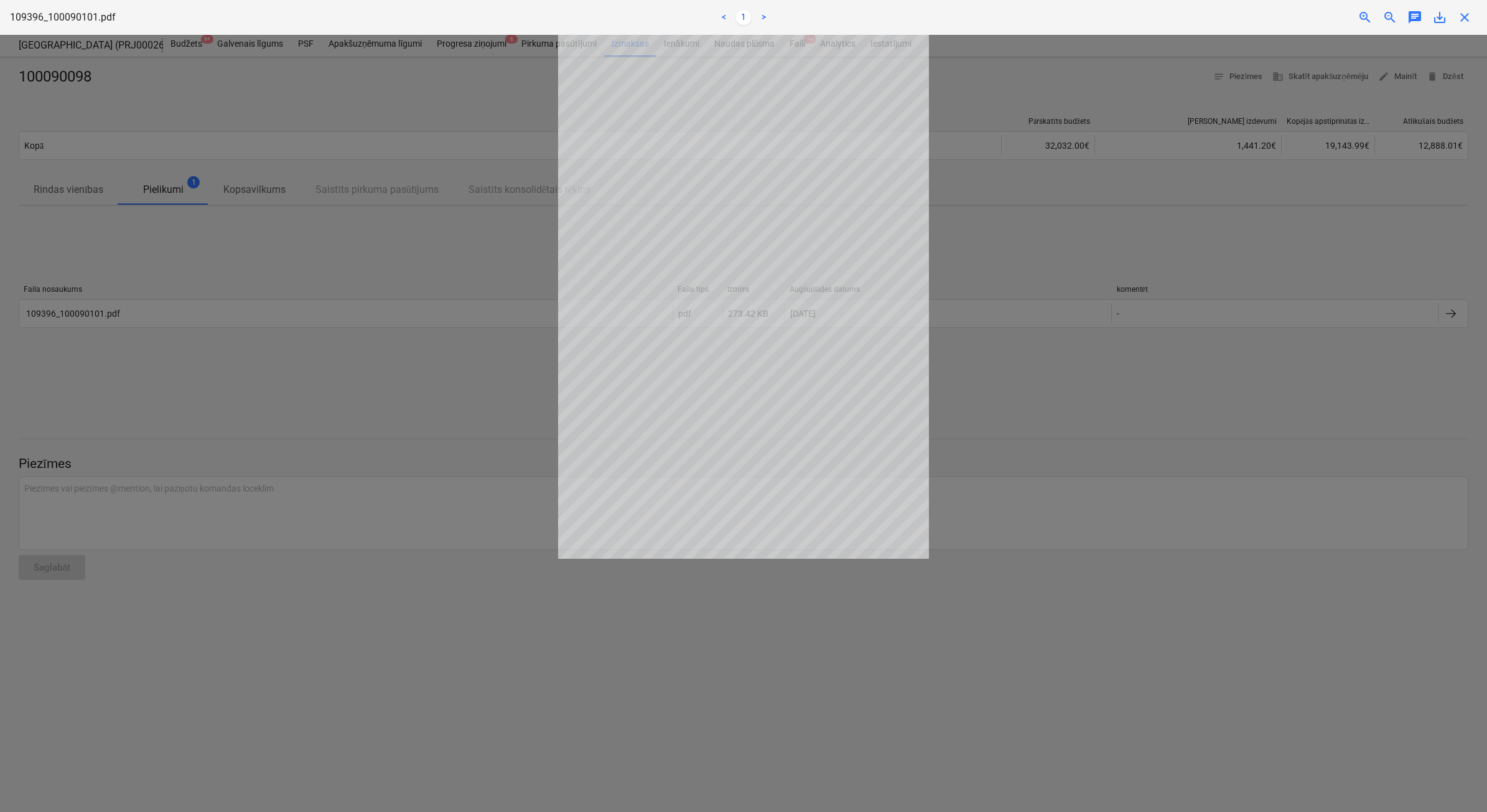
click at [1466, 14] on span "close" at bounding box center [1465, 17] width 15 height 15
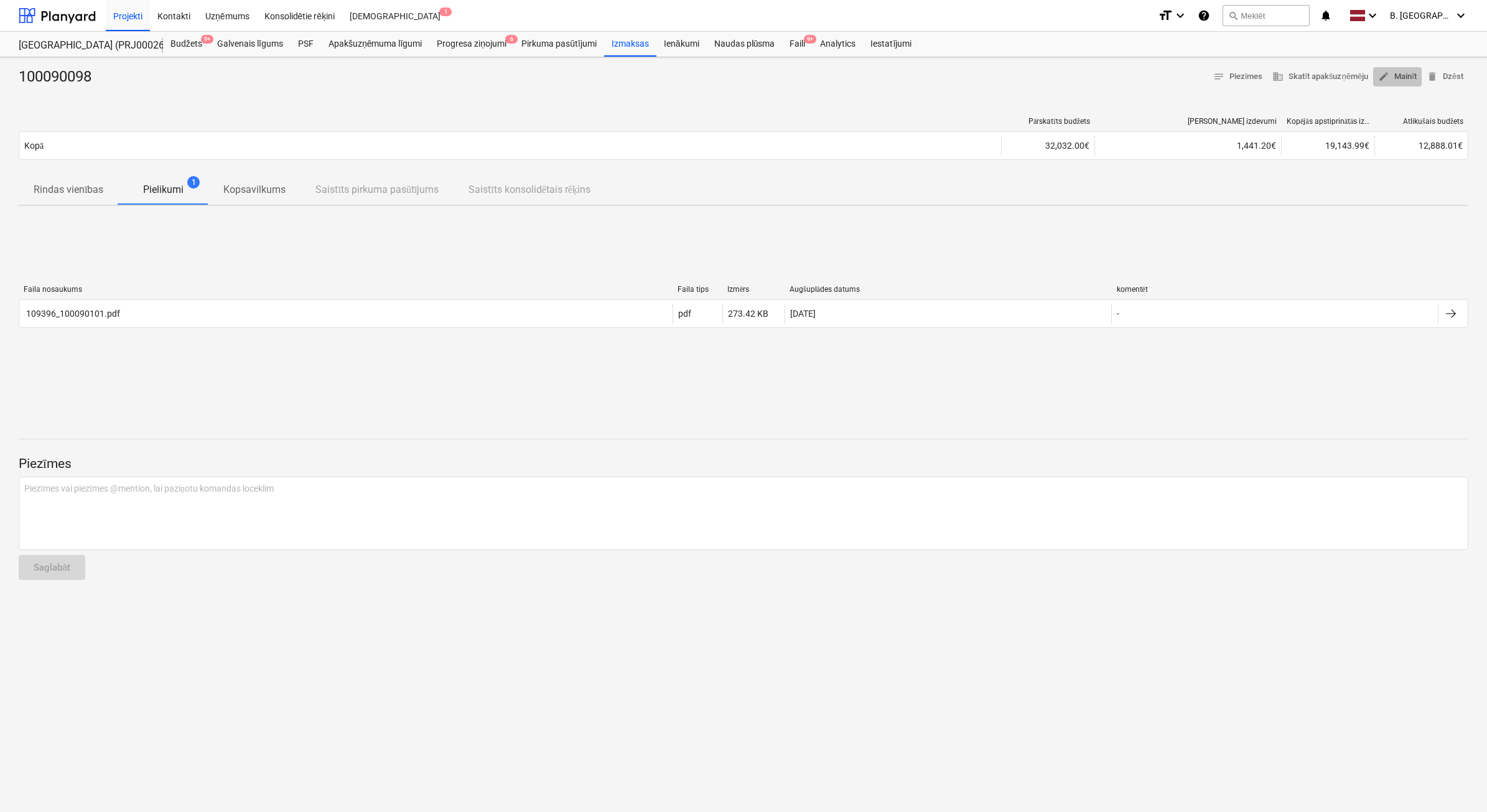
click at [1399, 84] on span "edit Mainīt" at bounding box center [1397, 77] width 38 height 14
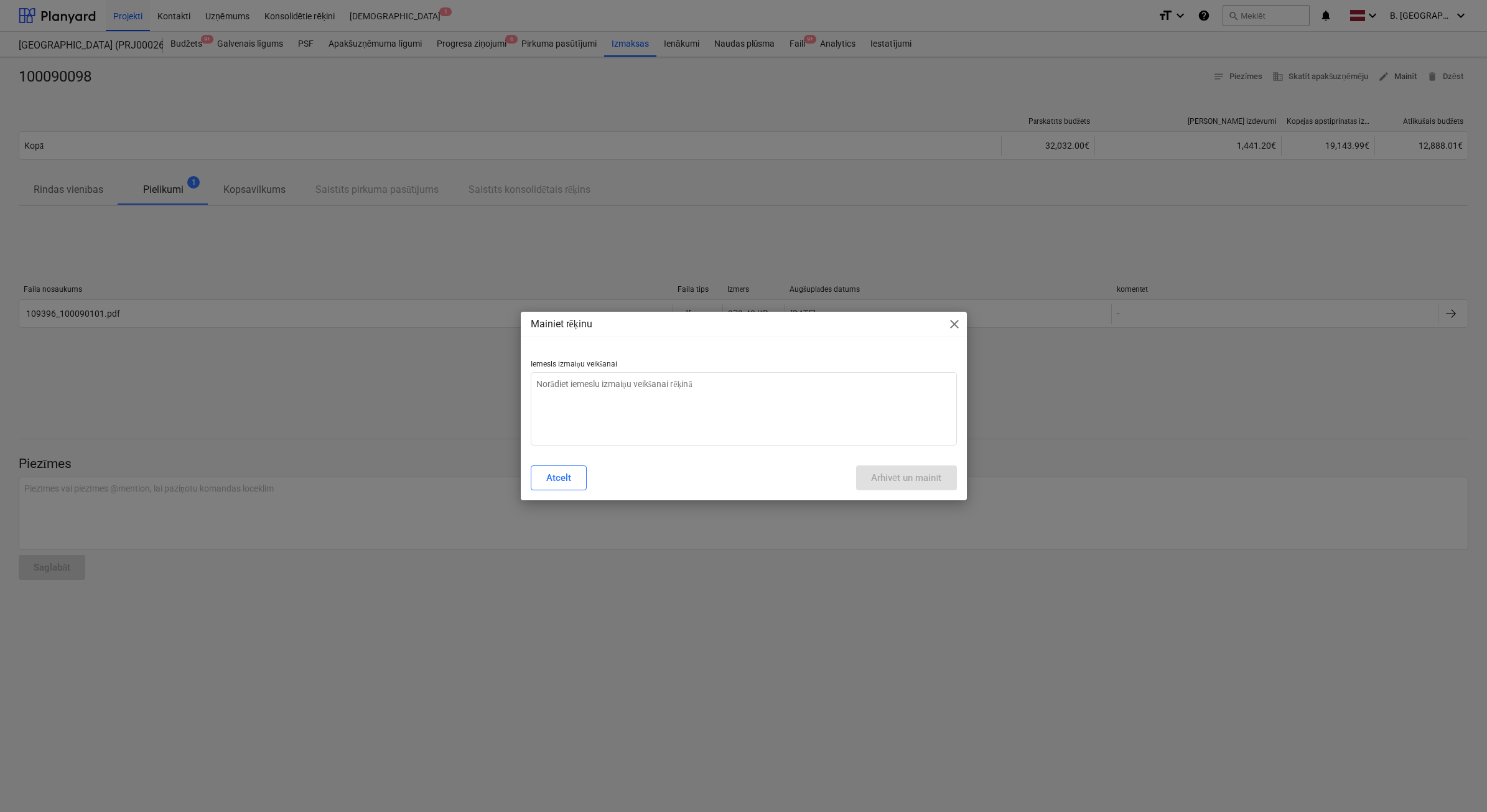
type textarea "x"
click at [888, 385] on textarea at bounding box center [743, 409] width 426 height 74
type textarea "N"
type textarea "x"
type textarea "Ne"
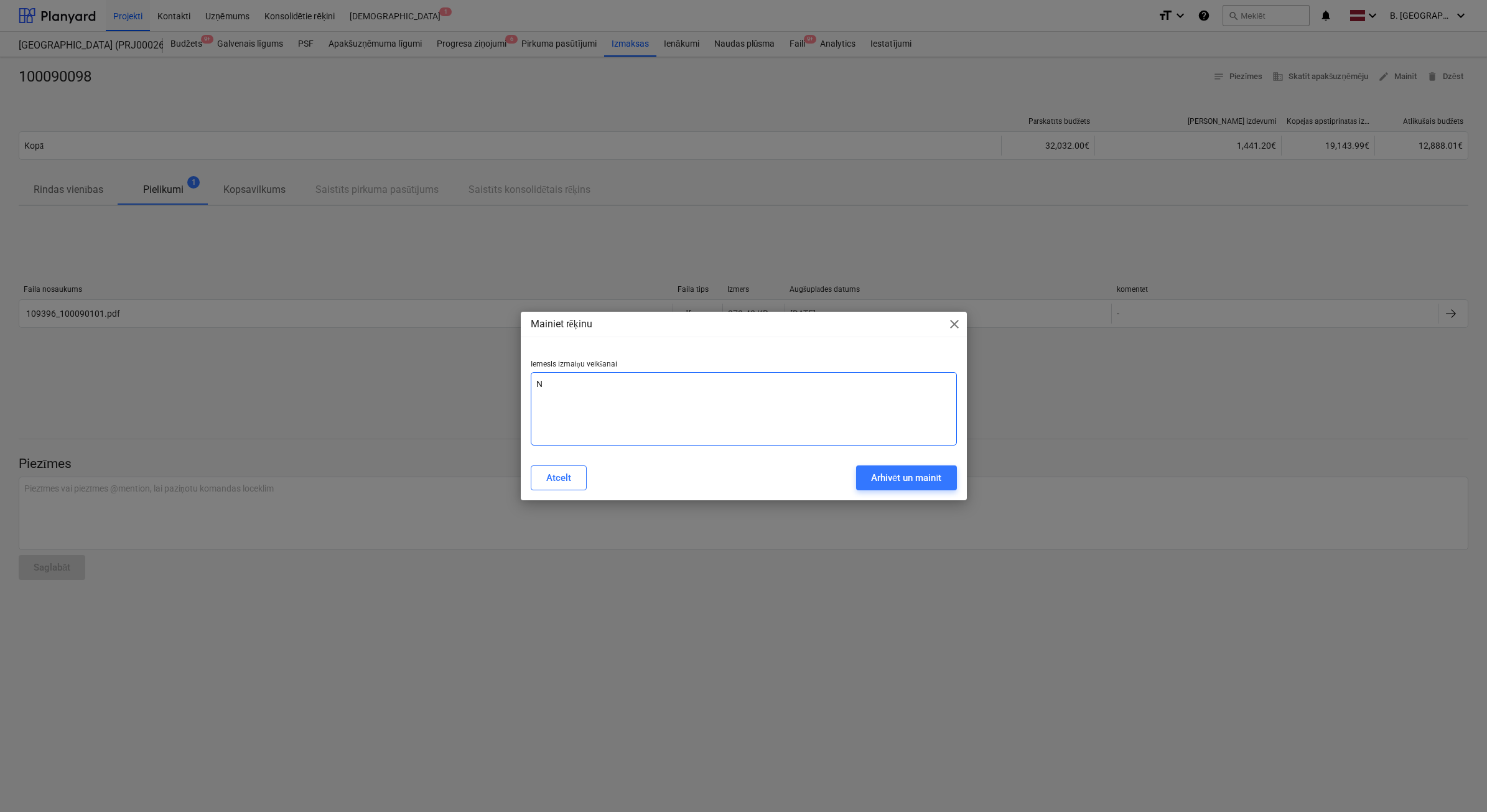
type textarea "x"
type textarea "Nep"
type textarea "x"
type textarea "Nepa"
type textarea "x"
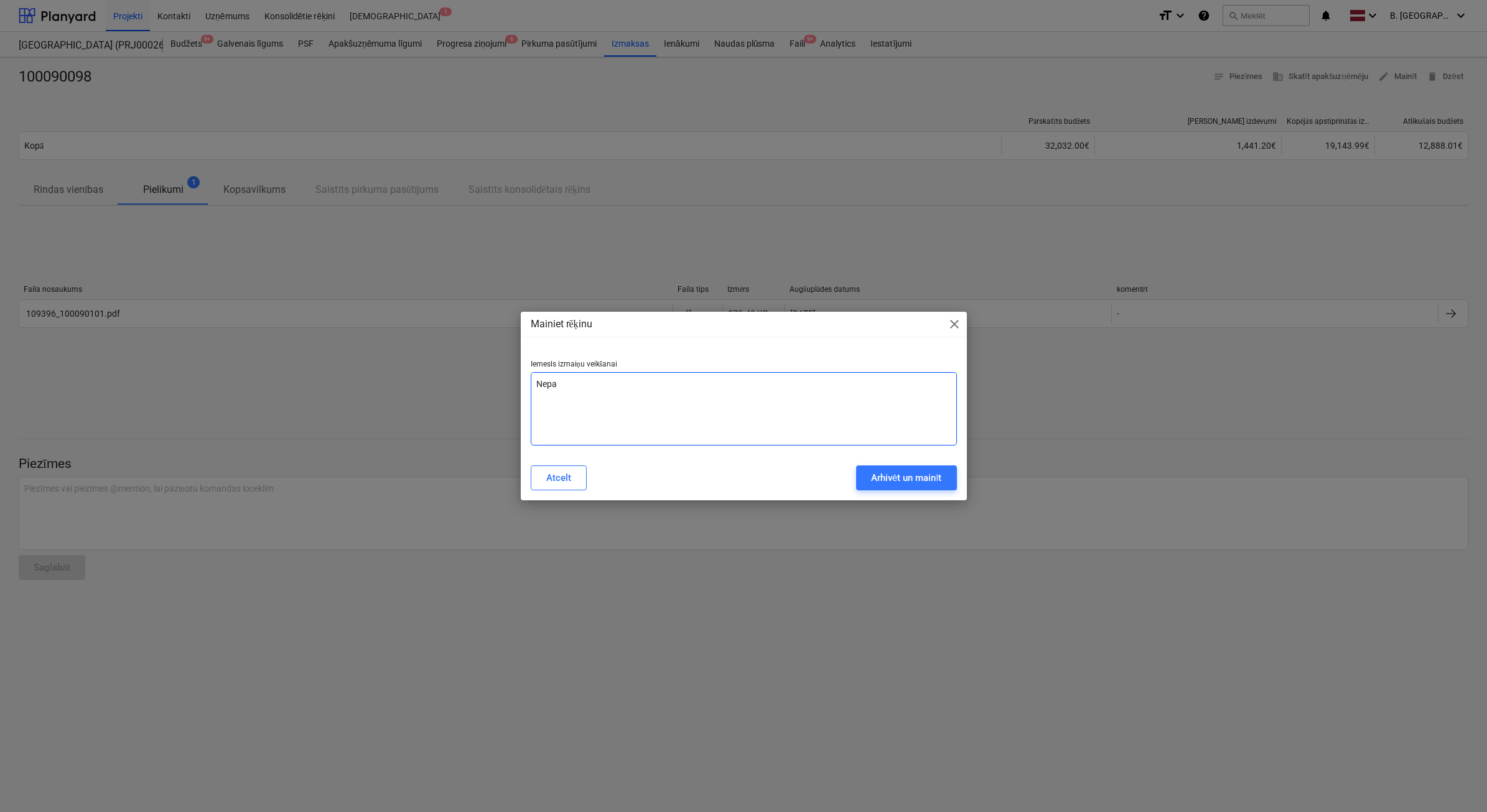
type textarea "Nepar"
type textarea "x"
type textarea "Nepare"
type textarea "x"
type textarea "Neparei"
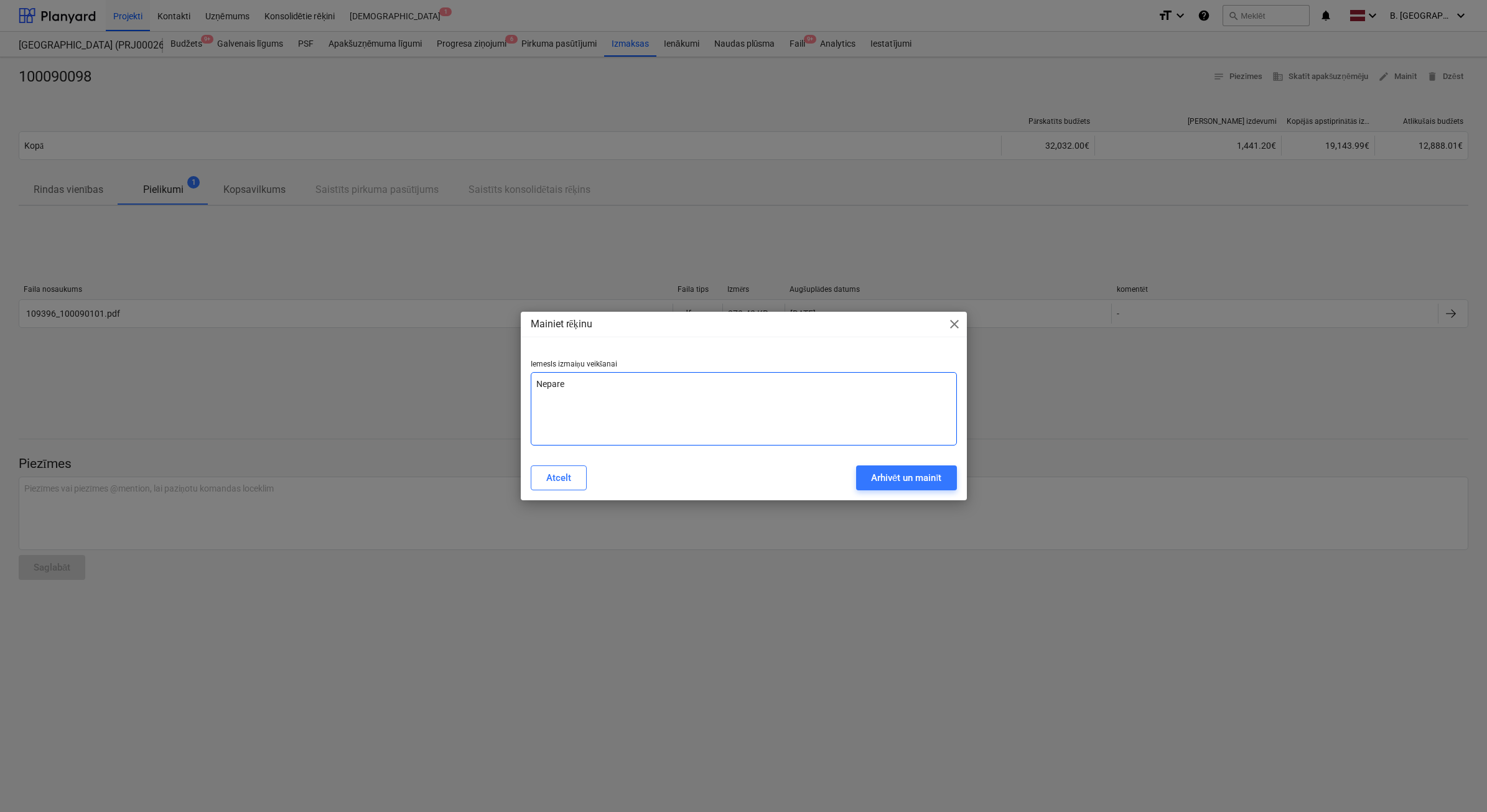
type textarea "x"
type textarea "Nepareiz"
type textarea "x"
type textarea "Nepareiza"
type textarea "x"
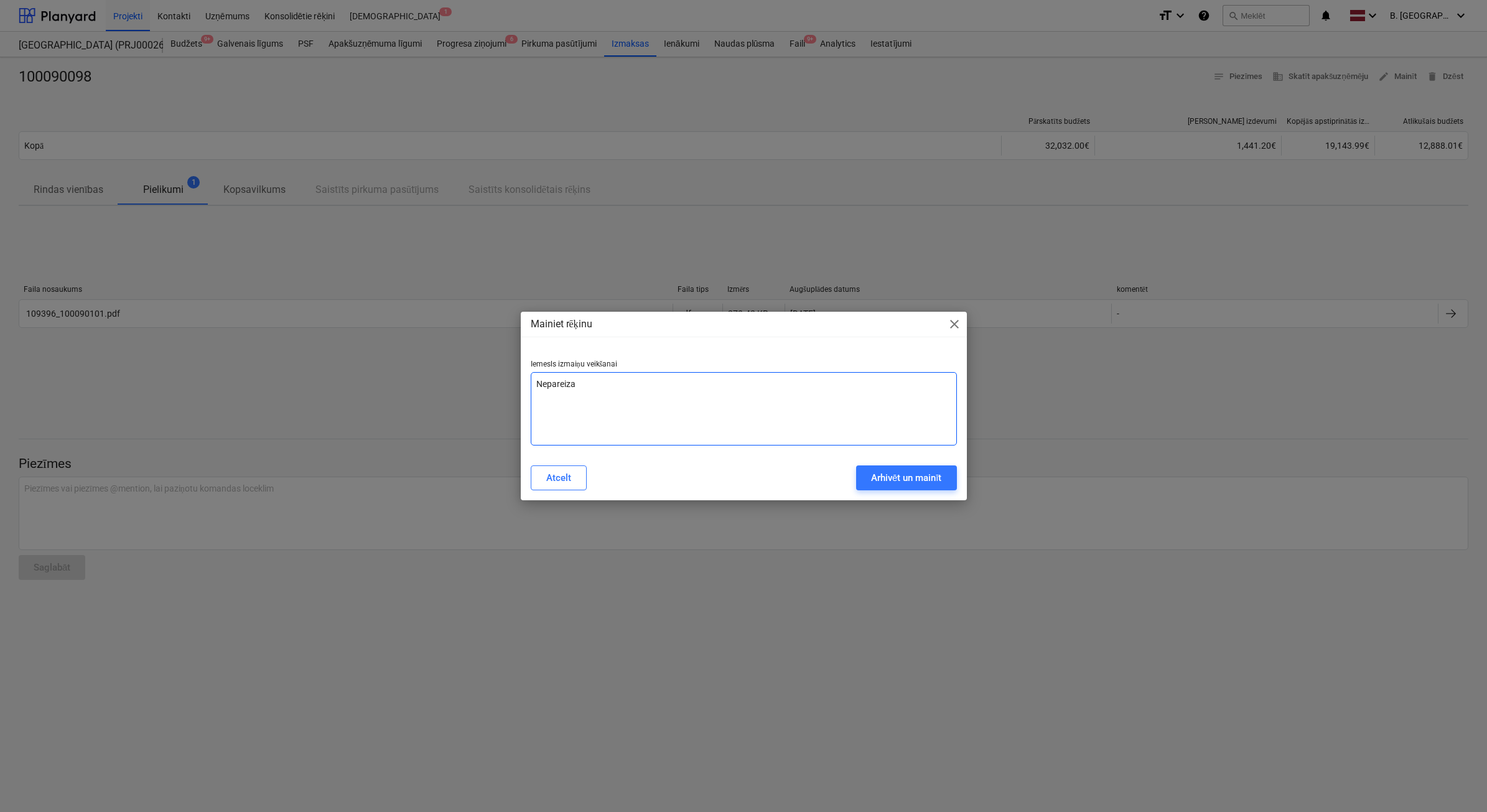
type textarea "Nepareiza"
type textarea "x"
type textarea "Nepareiza s"
type textarea "x"
type textarea "Nepareiza su"
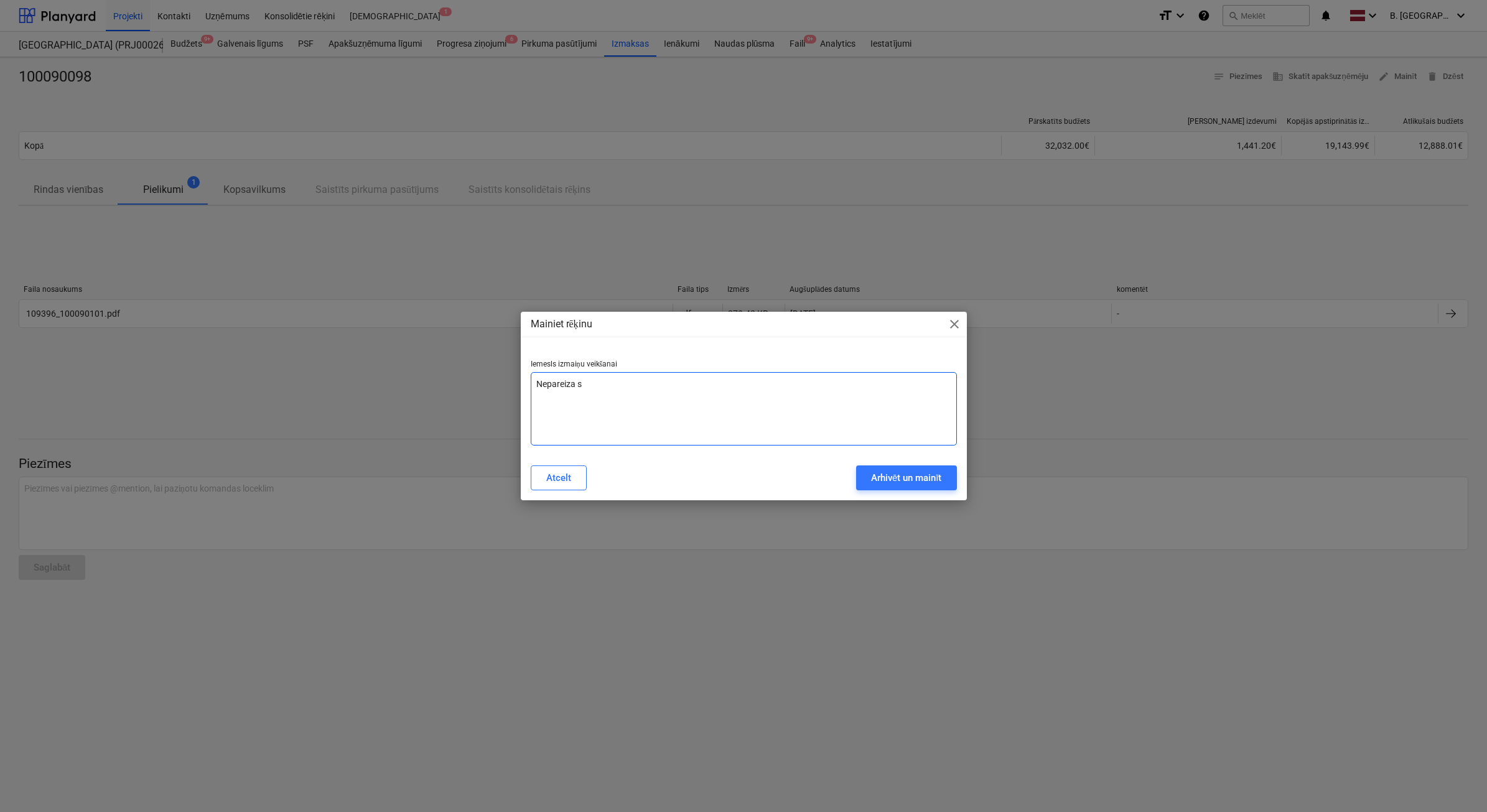
type textarea "x"
type textarea "Nepareiza sum"
type textarea "x"
type textarea "Nepareiza summ"
type textarea "x"
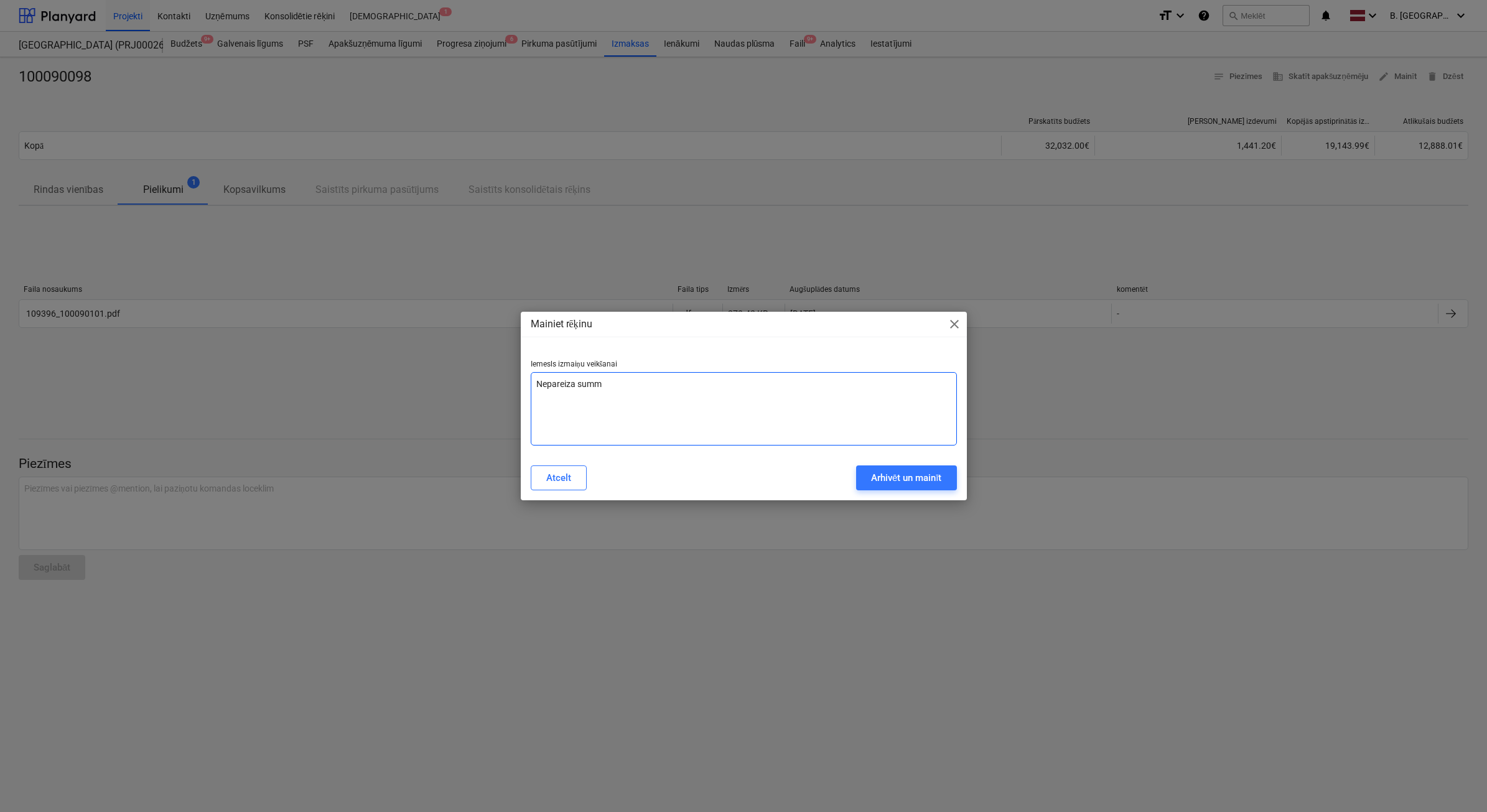
type textarea "Nepareiza summa"
type textarea "x"
type textarea "Nepareiza summa"
click at [912, 483] on div "Arhivēt un mainīt" at bounding box center [907, 478] width 71 height 16
type textarea "x"
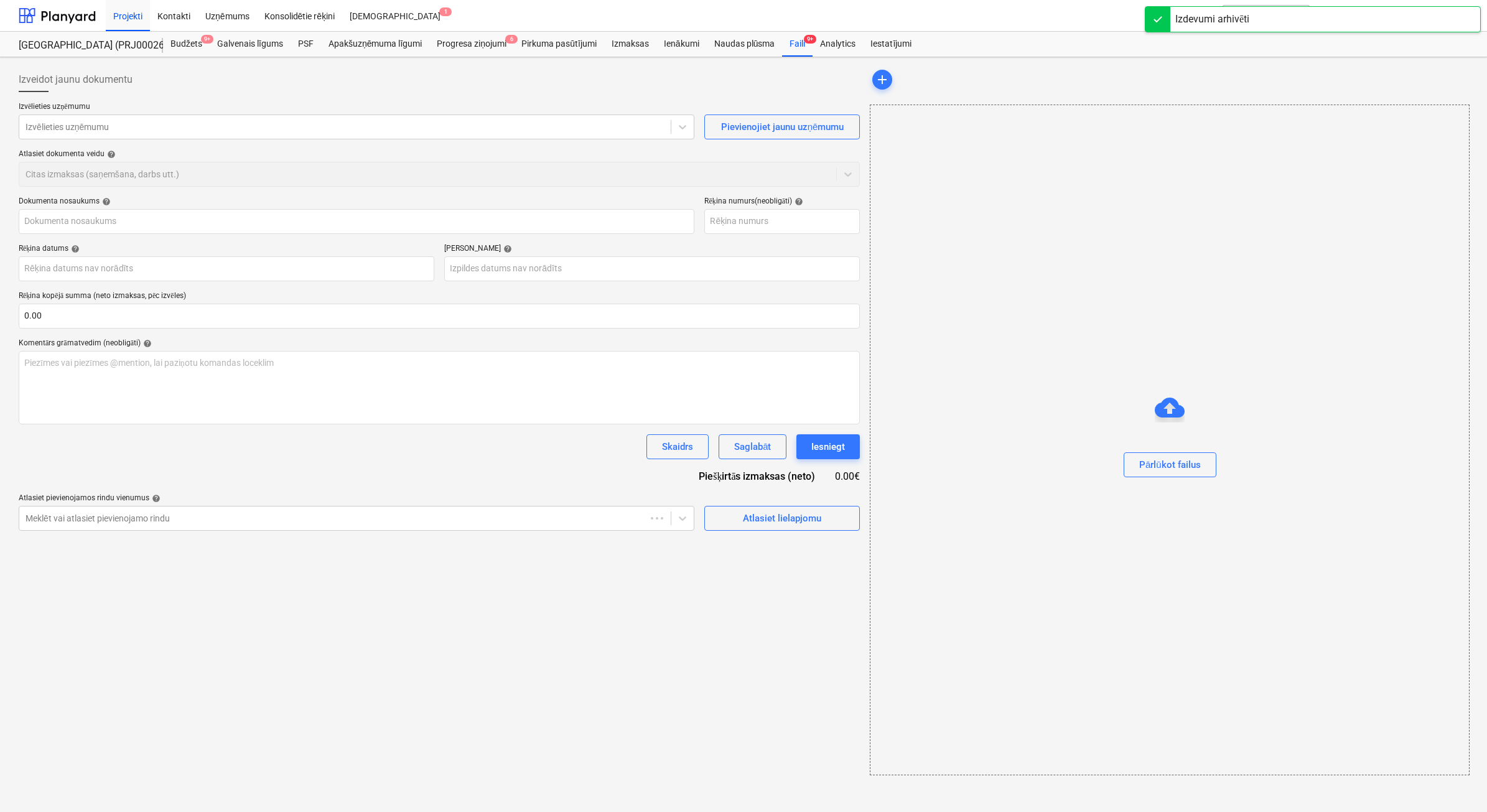
type input "100090098"
type input "15 Sep 2025"
type input "15 Oct 2025"
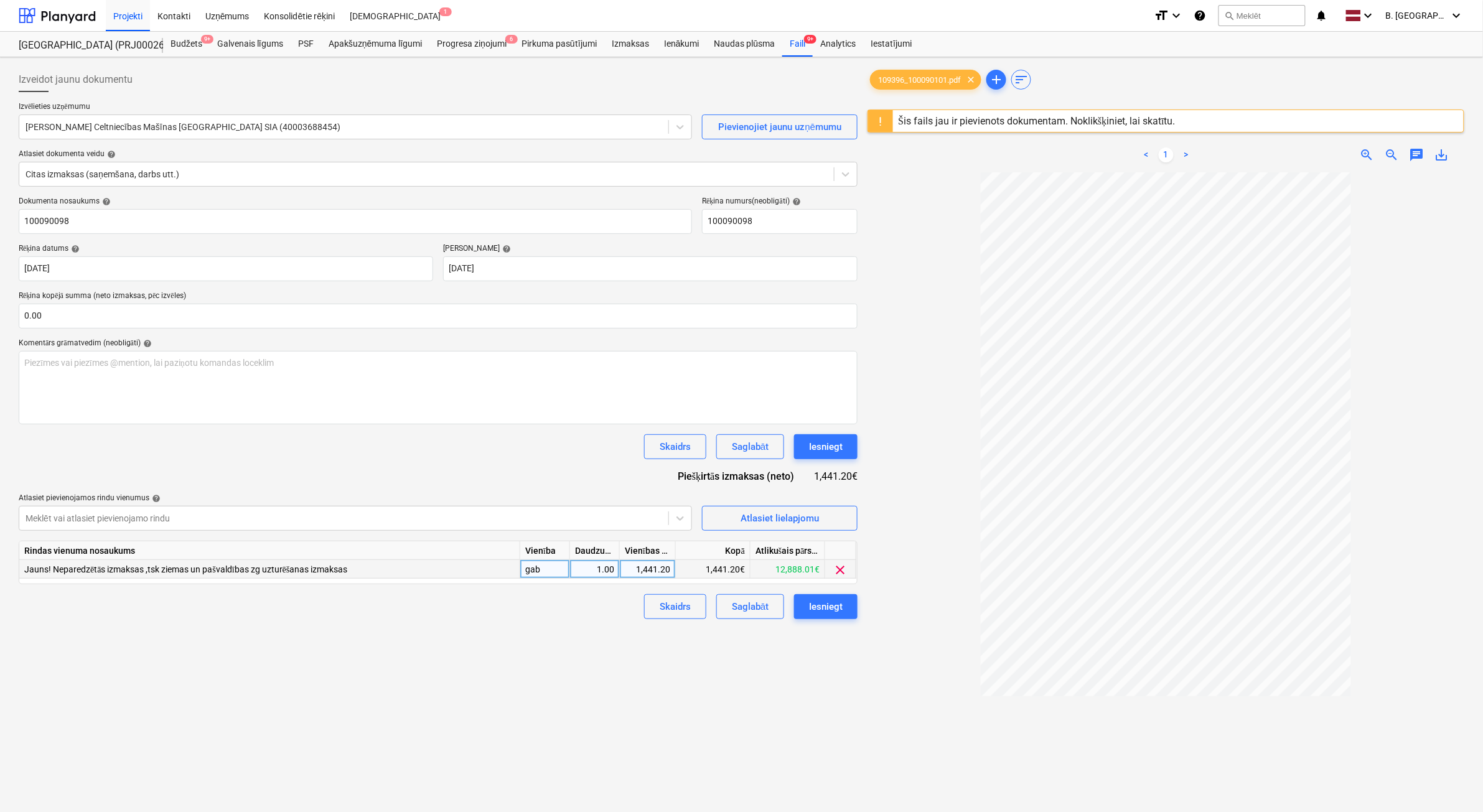
click at [639, 574] on div "1,441.20" at bounding box center [647, 569] width 45 height 18
type input "178.8"
click at [806, 607] on button "Iesniegt" at bounding box center [826, 607] width 63 height 25
